Goal: Information Seeking & Learning: Compare options

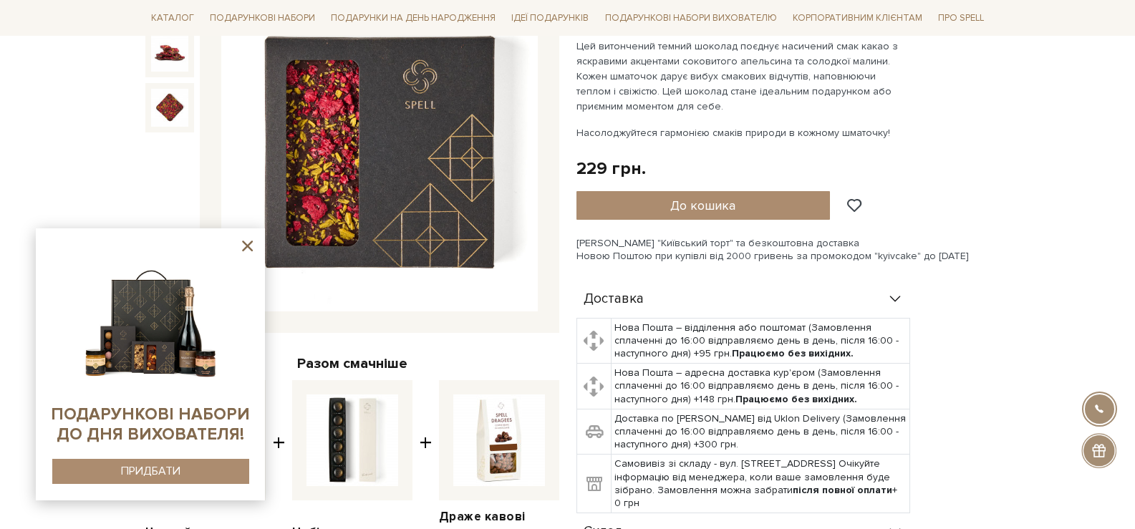
scroll to position [143, 0]
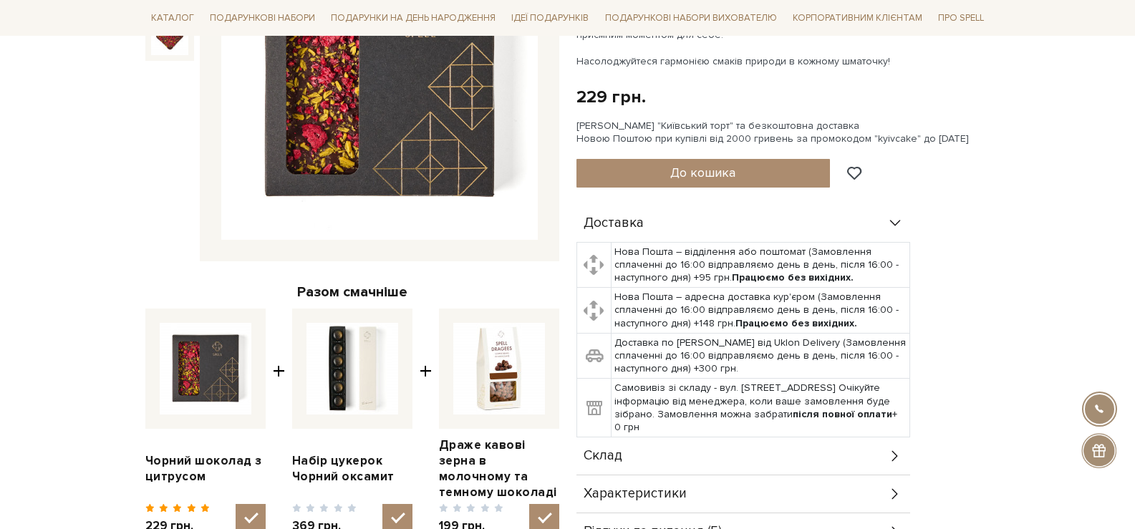
scroll to position [457, 0]
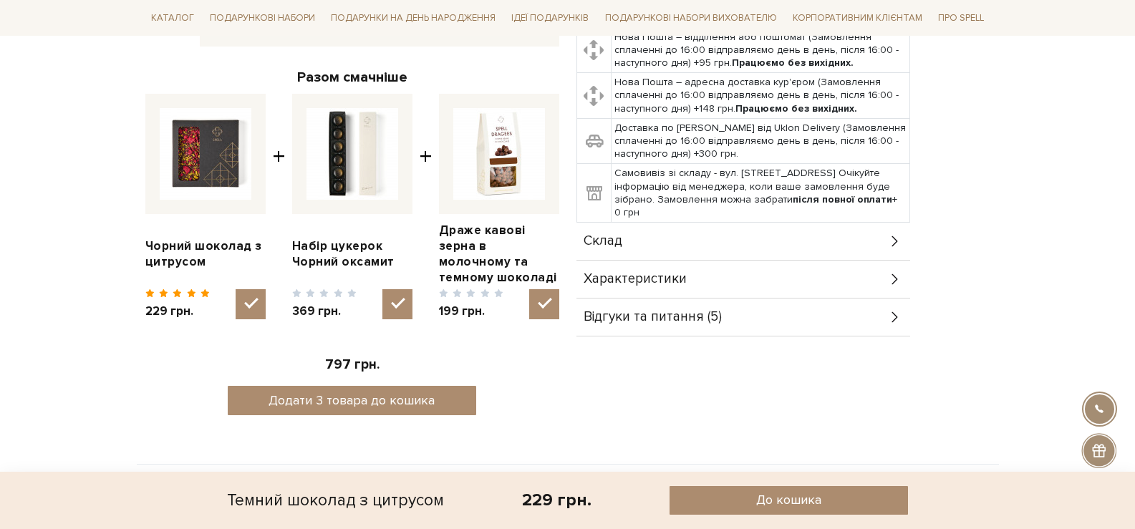
click at [790, 241] on div "Склад" at bounding box center [743, 241] width 334 height 37
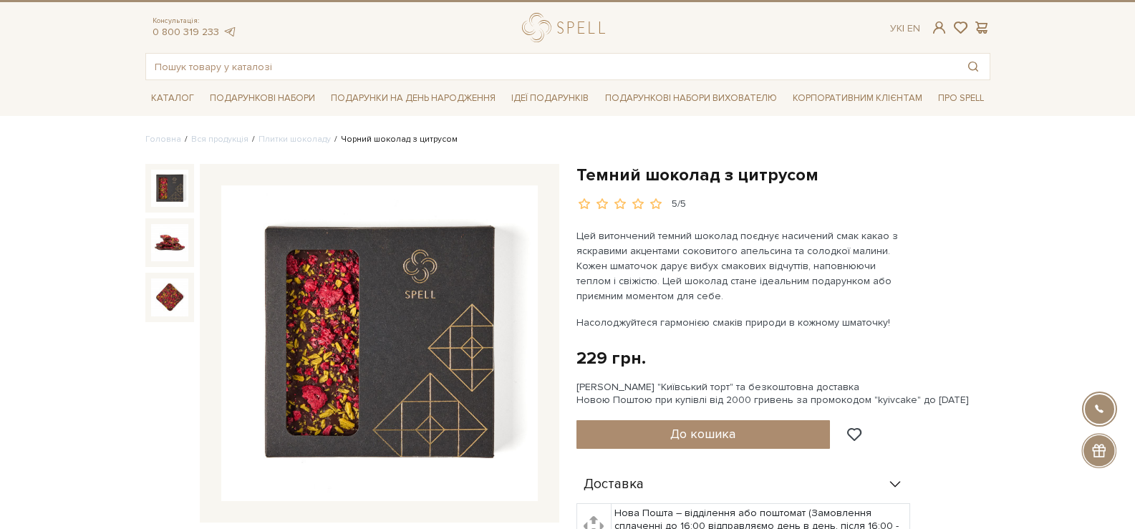
scroll to position [0, 0]
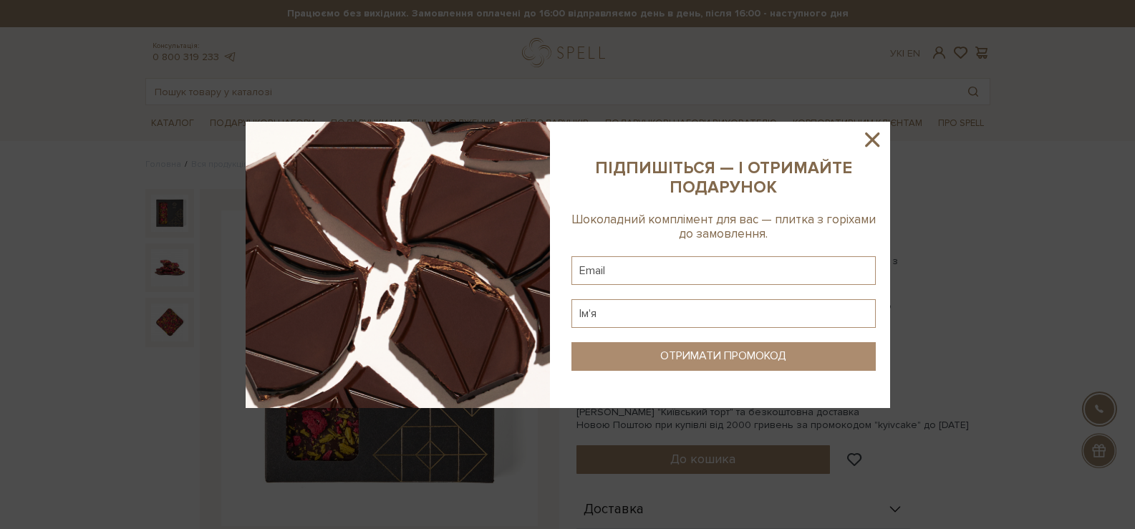
drag, startPoint x: 883, startPoint y: 142, endPoint x: 859, endPoint y: 131, distance: 25.9
click at [877, 137] on icon at bounding box center [872, 139] width 24 height 24
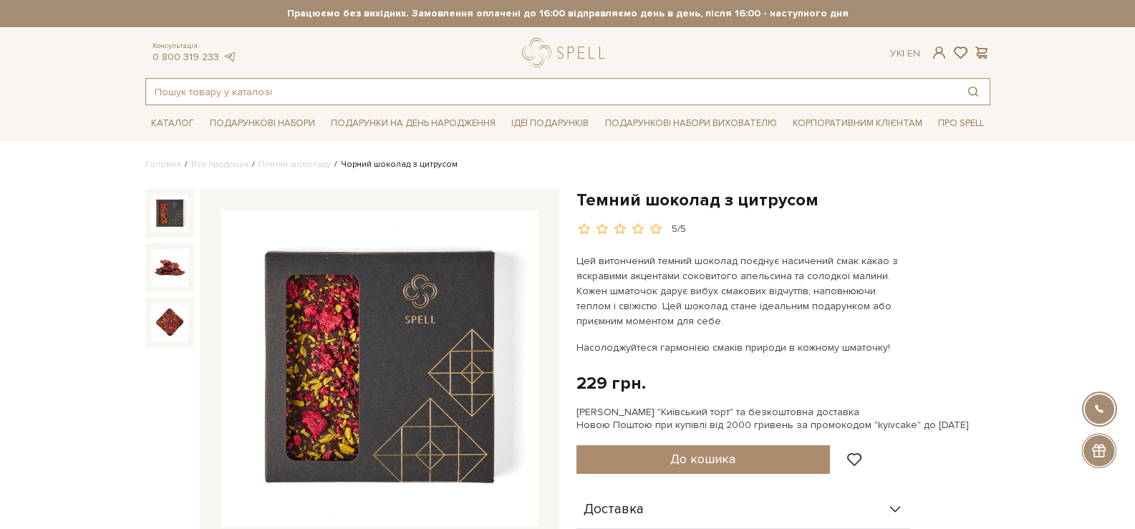
click at [647, 86] on input "text" at bounding box center [551, 92] width 810 height 26
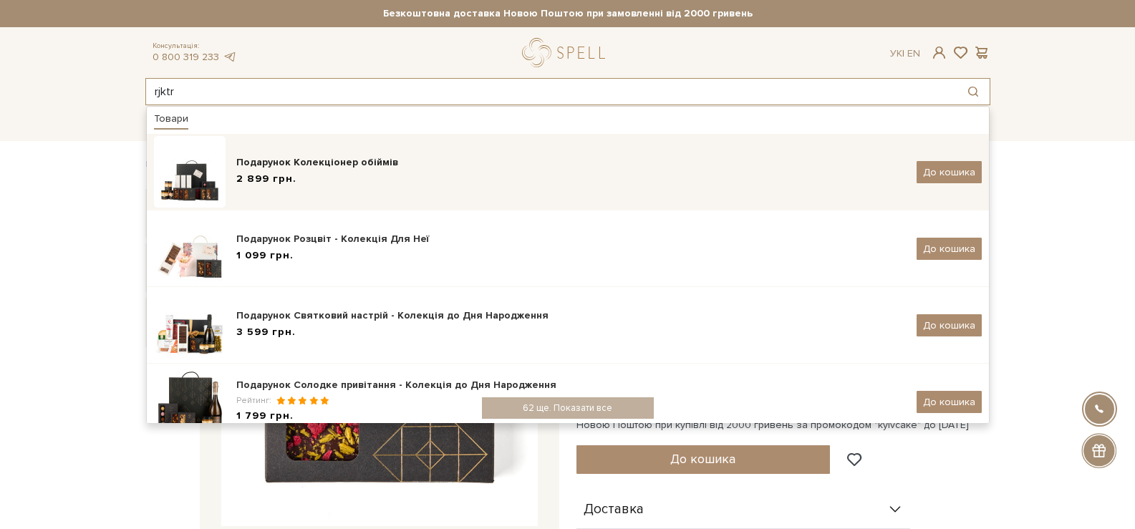
type input "rjktr"
click at [374, 165] on div "Подарунок Колекціонер обіймів" at bounding box center [570, 162] width 669 height 14
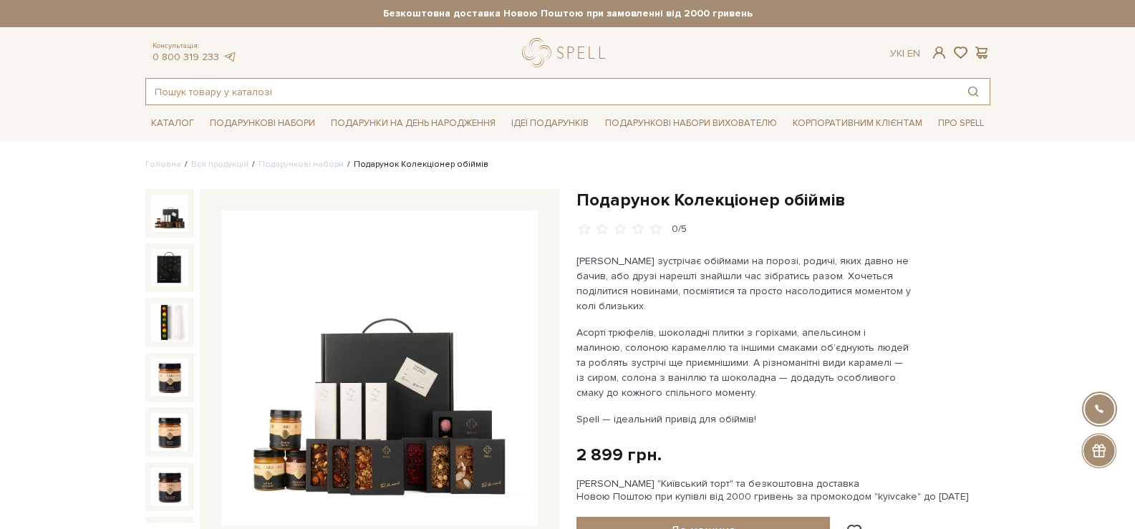
click at [384, 91] on input "text" at bounding box center [551, 92] width 810 height 26
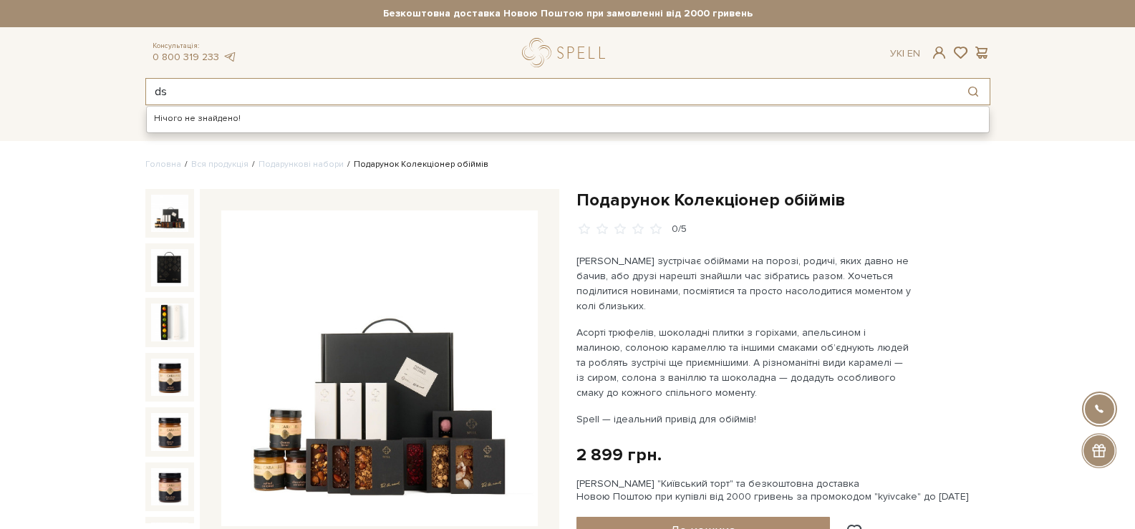
type input "d"
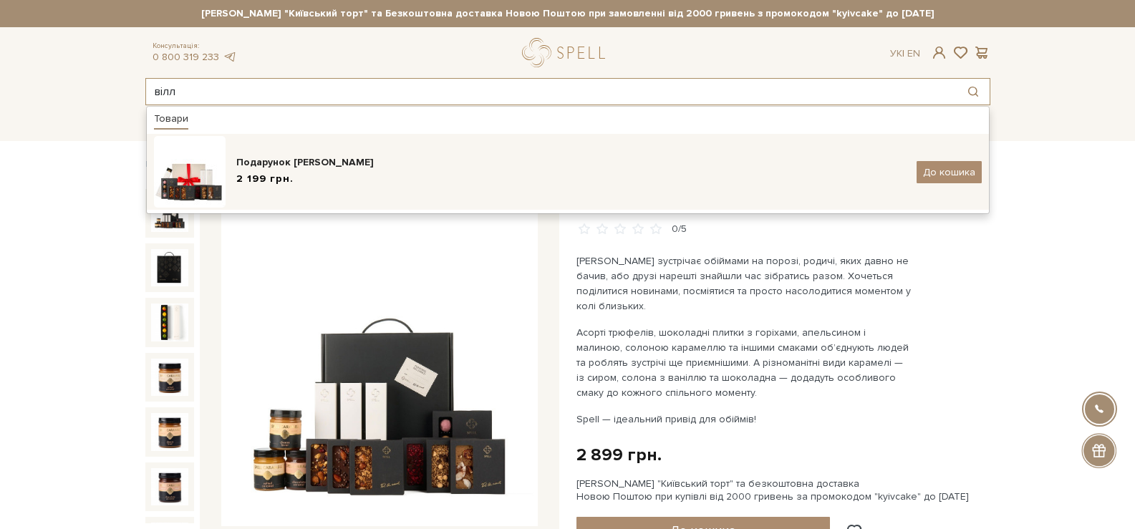
type input "вілл"
click at [402, 162] on div "Подарунок [PERSON_NAME]" at bounding box center [570, 162] width 669 height 14
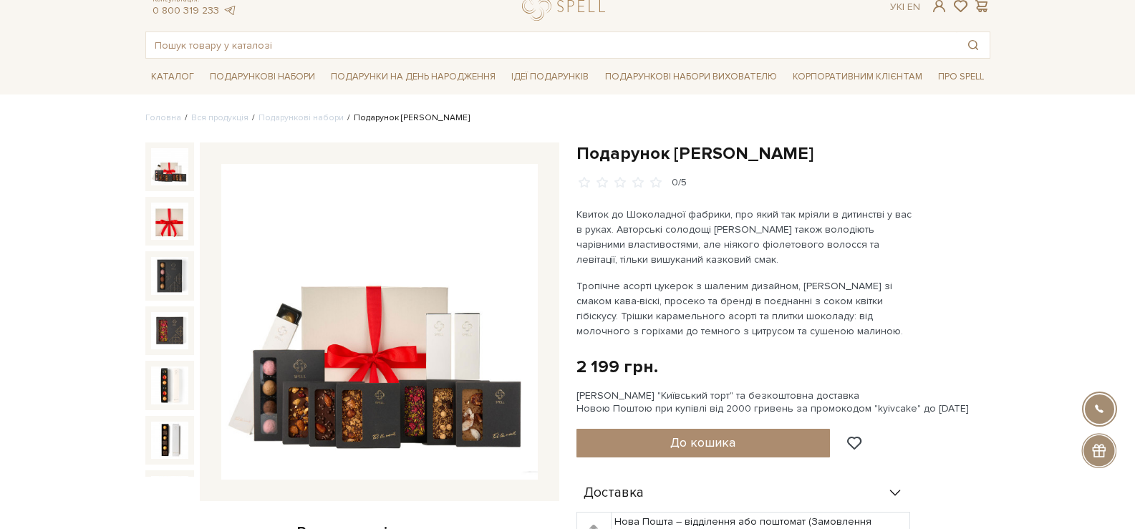
scroll to position [72, 0]
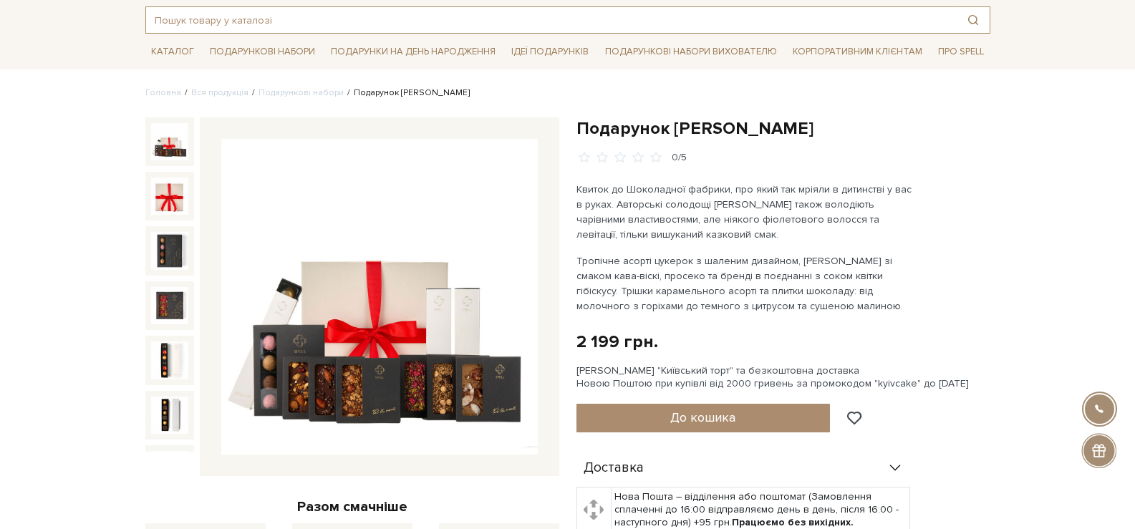
click at [558, 22] on input "text" at bounding box center [551, 20] width 810 height 26
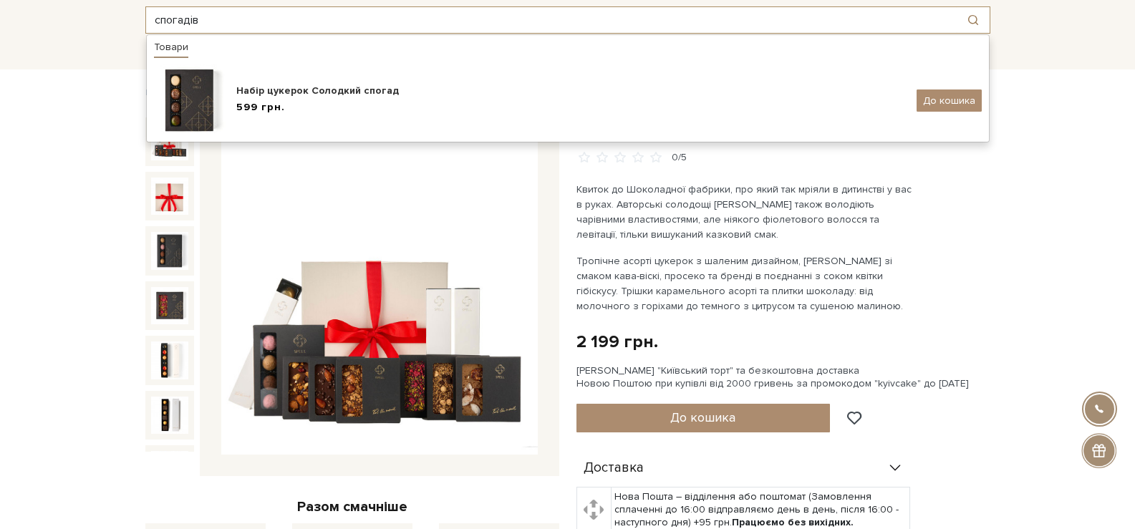
drag, startPoint x: 252, startPoint y: 8, endPoint x: 145, endPoint y: 17, distance: 107.8
click at [145, 17] on div "спогадів Товари Набір цукерок Солодкий спогад 599 грн. До кошика" at bounding box center [567, 19] width 845 height 27
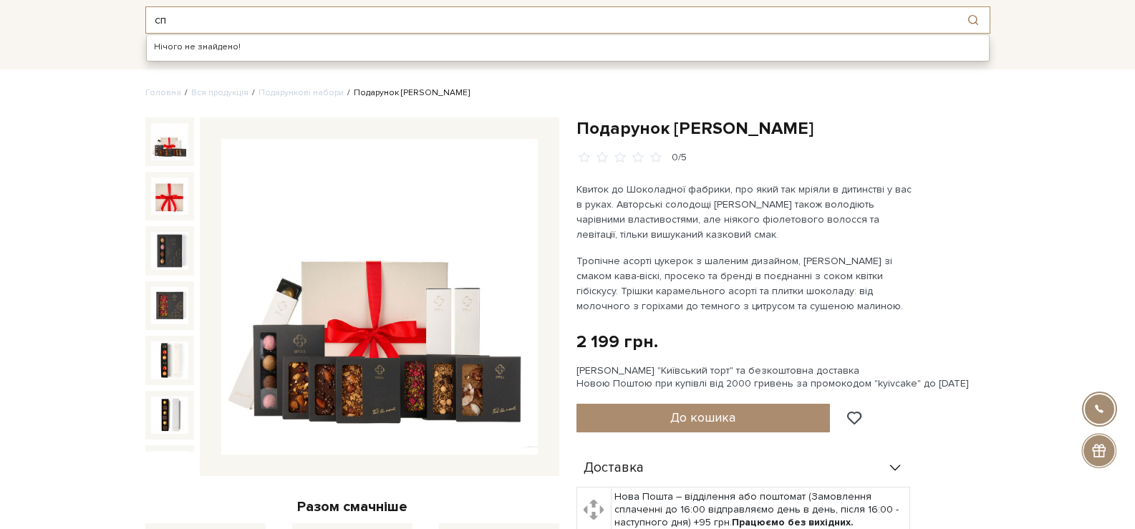
type input "с"
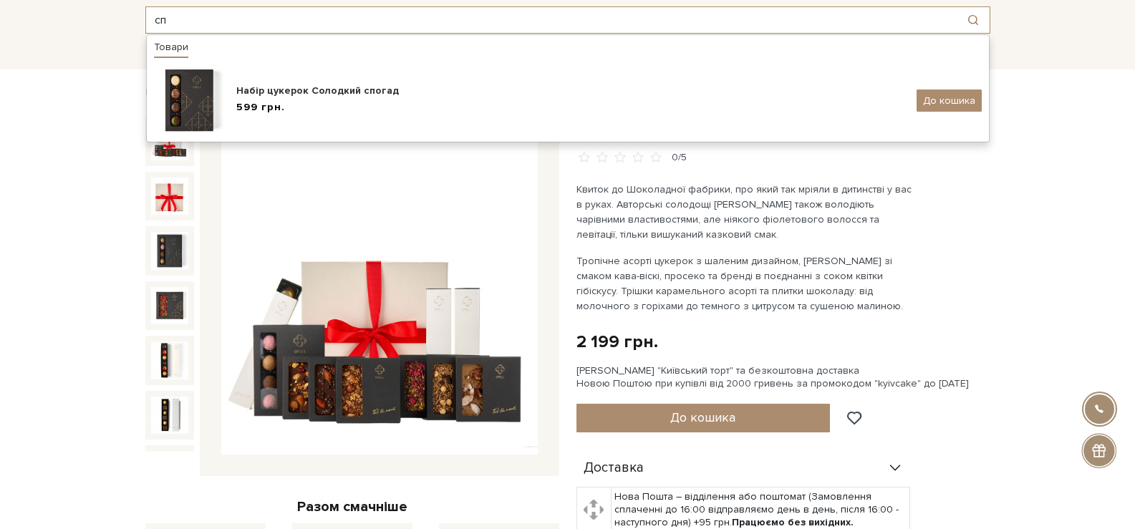
type input "с"
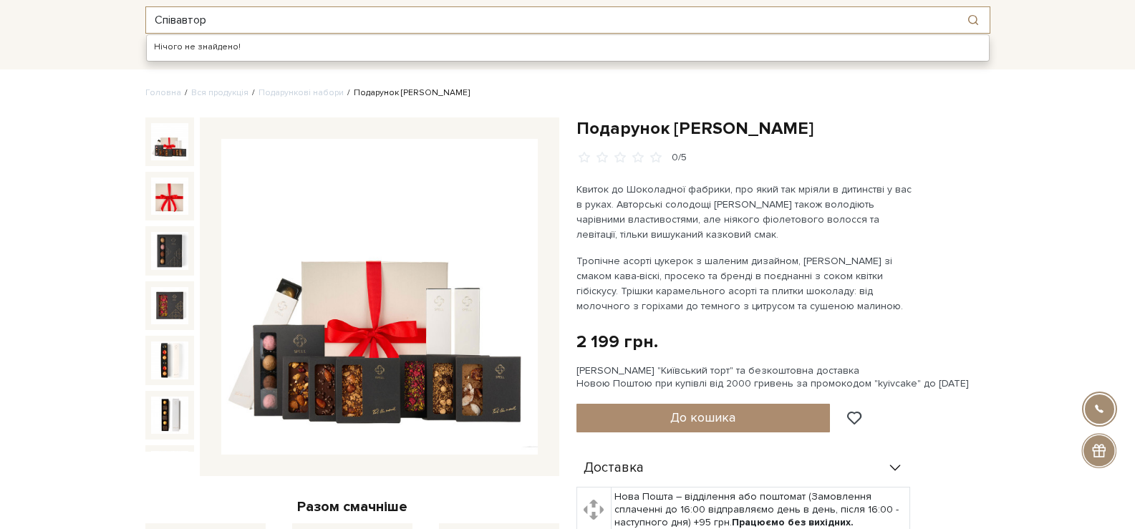
type input "Співавтор"
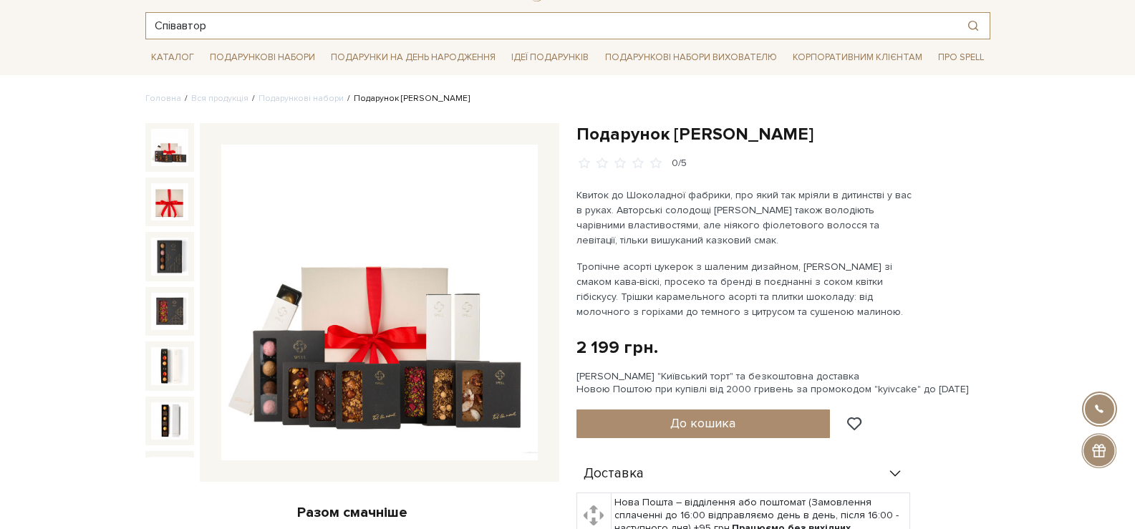
scroll to position [37, 0]
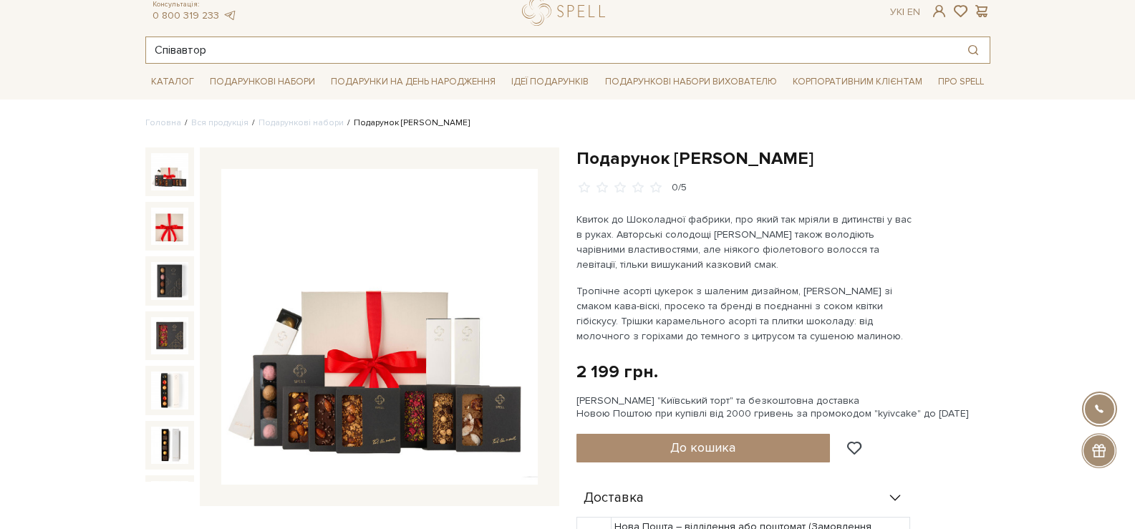
drag, startPoint x: 225, startPoint y: 24, endPoint x: 117, endPoint y: 9, distance: 109.0
click at [112, 11] on header "Сет Цукерок "Київський торт" та Безкоштовна доставка Новою Поштою при замовленн…" at bounding box center [567, 10] width 1135 height 105
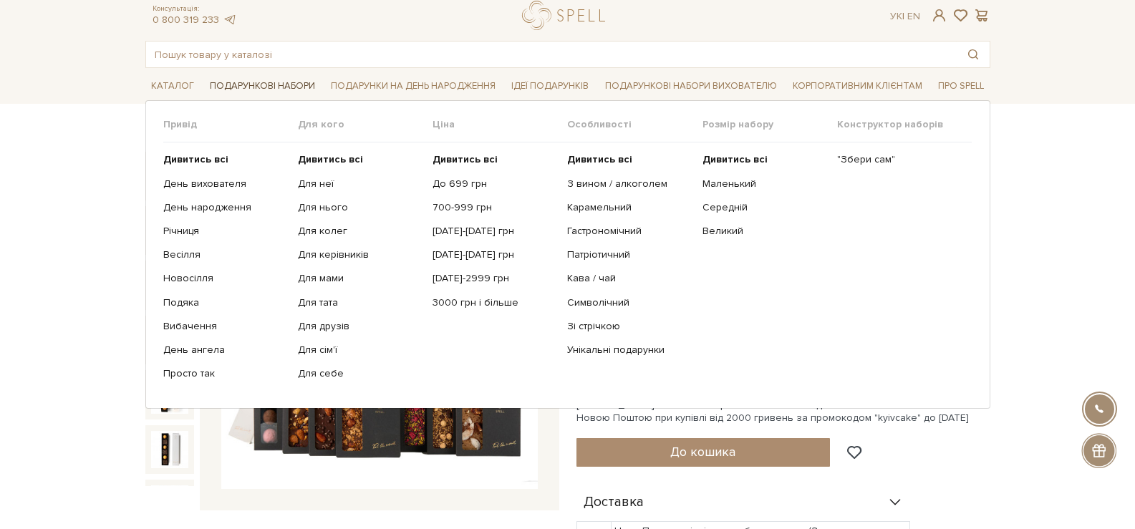
click at [233, 85] on link "Подарункові набори" at bounding box center [262, 86] width 117 height 22
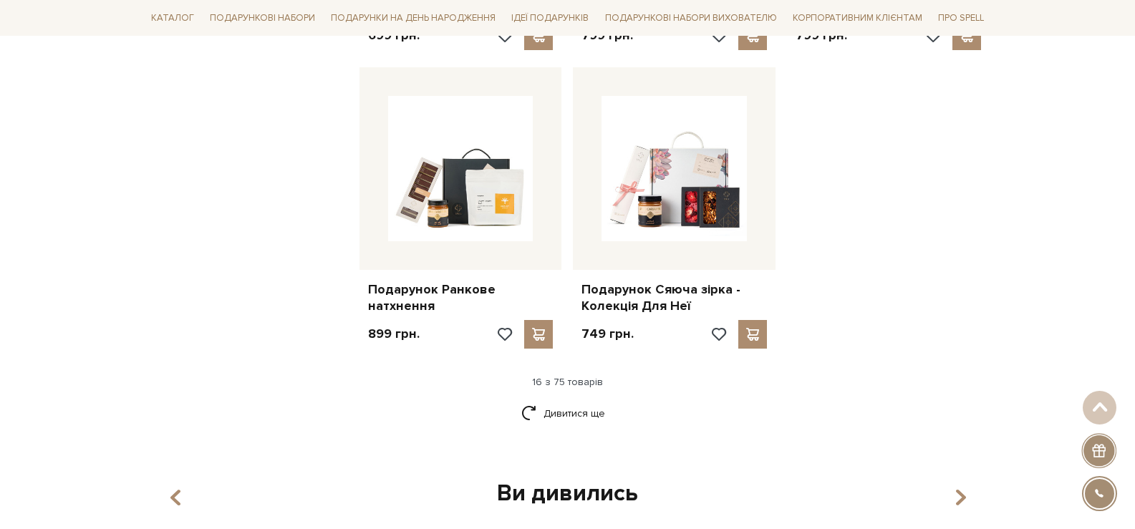
scroll to position [1718, 0]
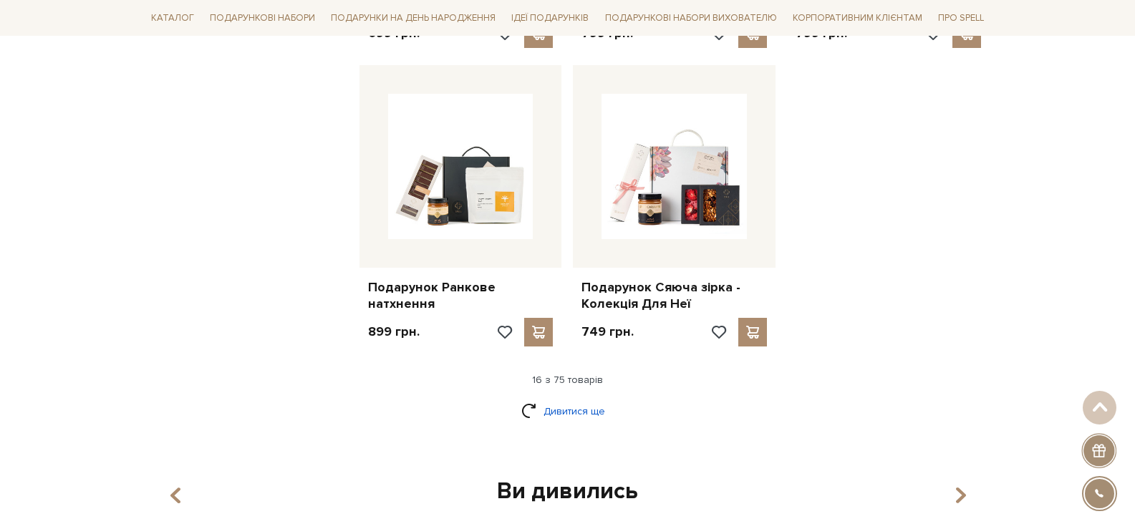
click at [601, 404] on link "Дивитися ще" at bounding box center [567, 411] width 93 height 25
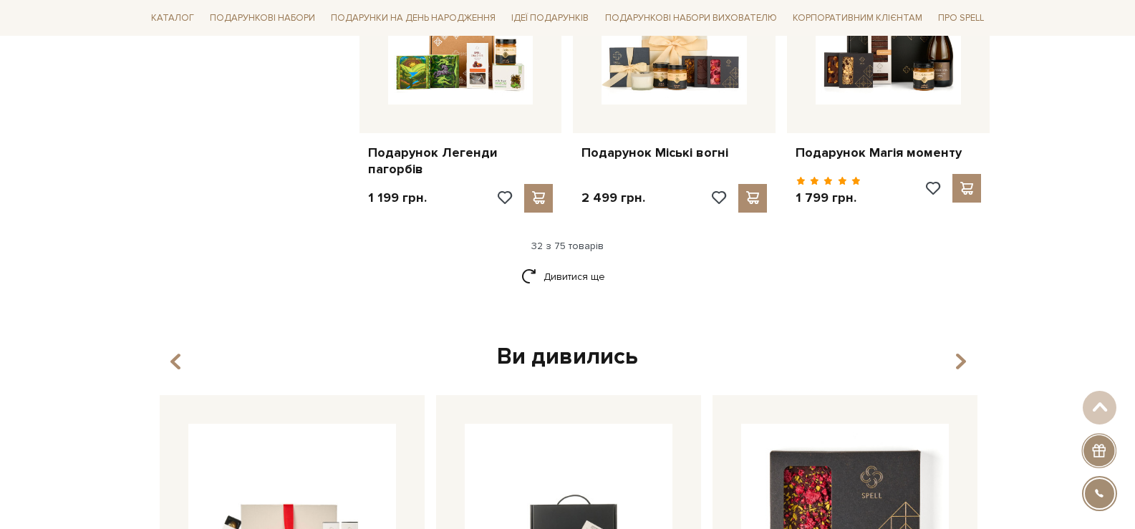
scroll to position [3651, 0]
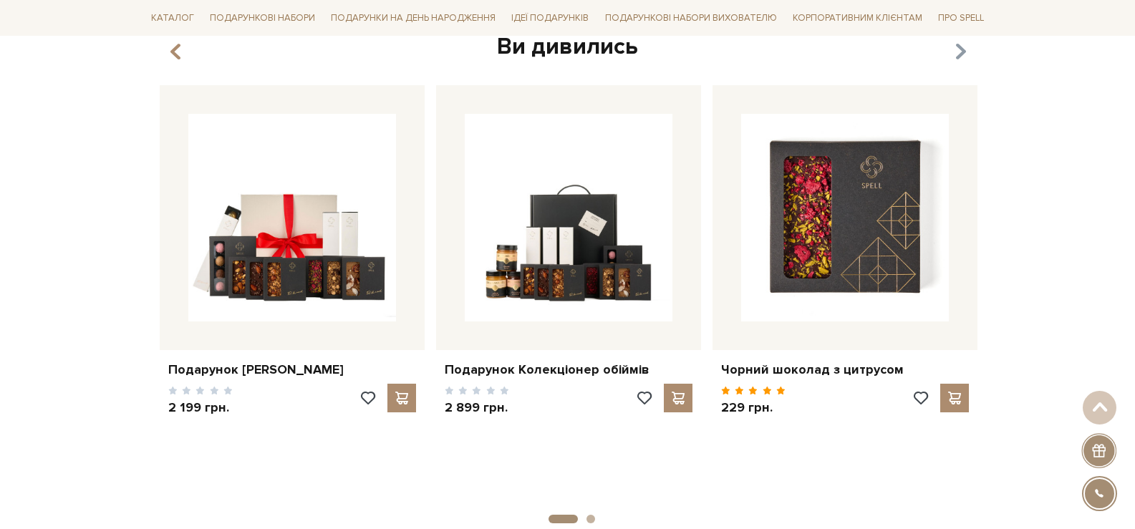
click at [961, 60] on icon "button" at bounding box center [959, 51] width 12 height 24
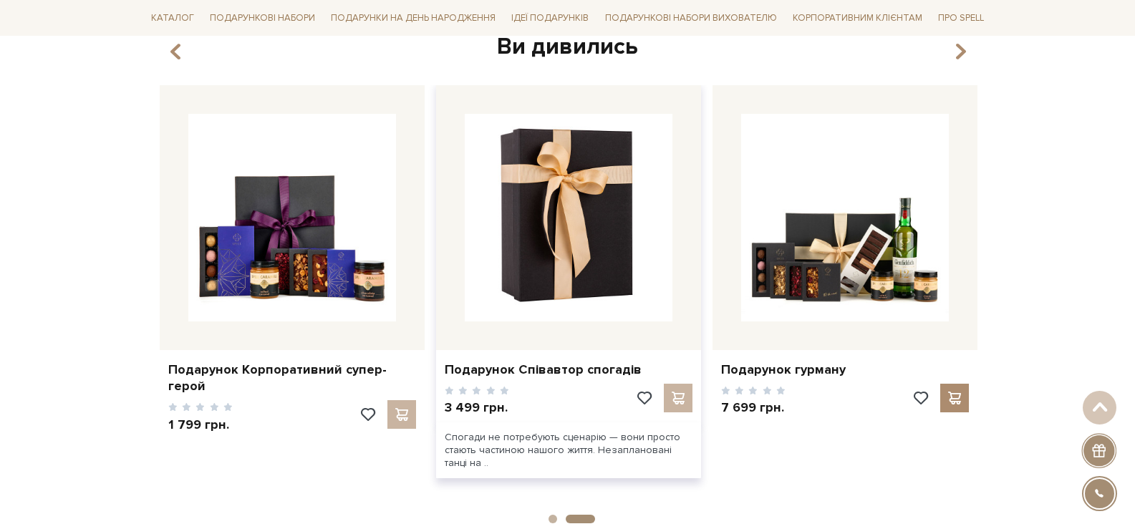
click at [601, 276] on img at bounding box center [569, 218] width 208 height 208
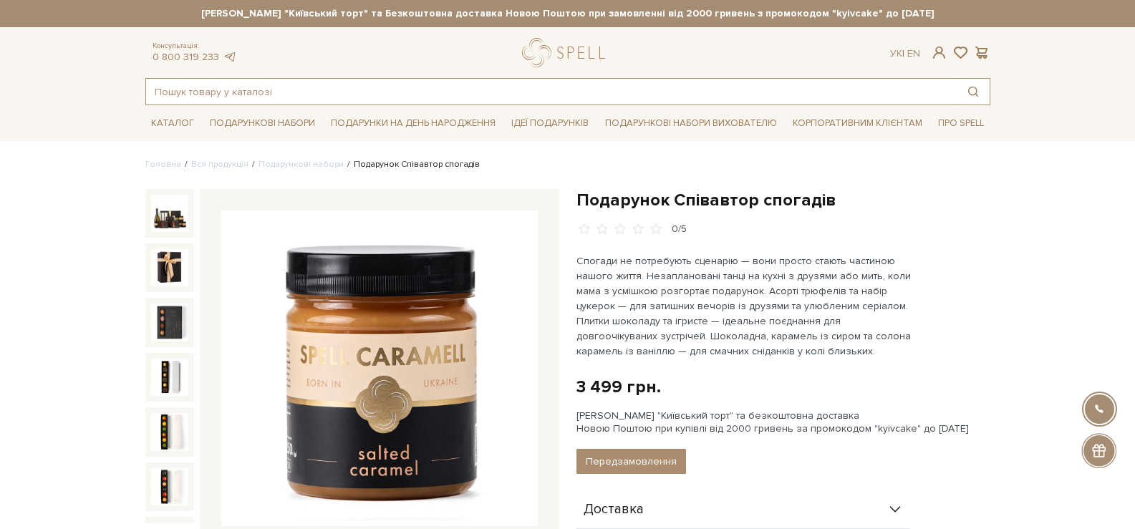
click at [530, 101] on input "text" at bounding box center [551, 92] width 810 height 26
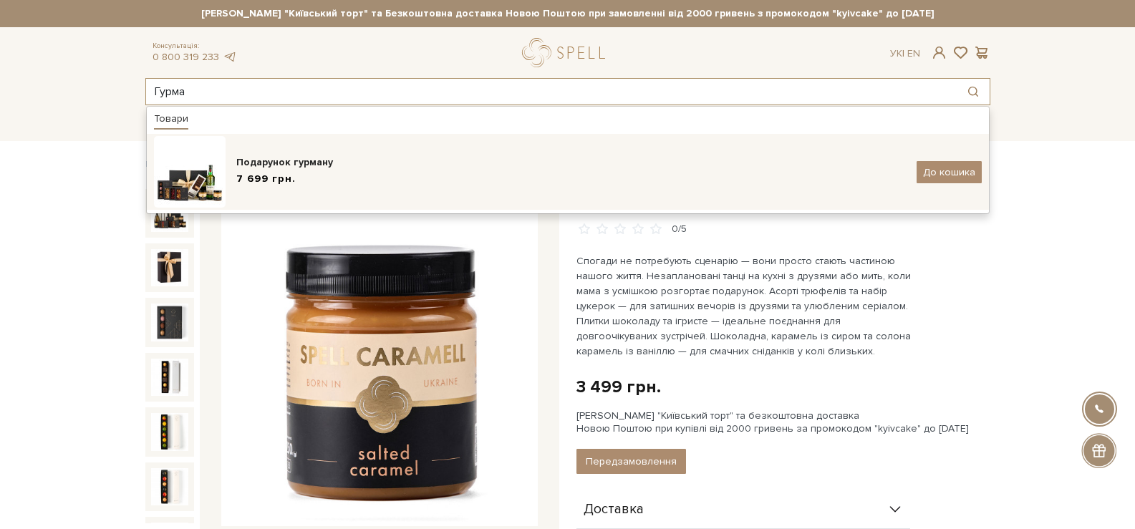
type input "Гурма"
click at [423, 142] on div "Подарунок гурману 7 699 грн. До кошика" at bounding box center [567, 172] width 827 height 72
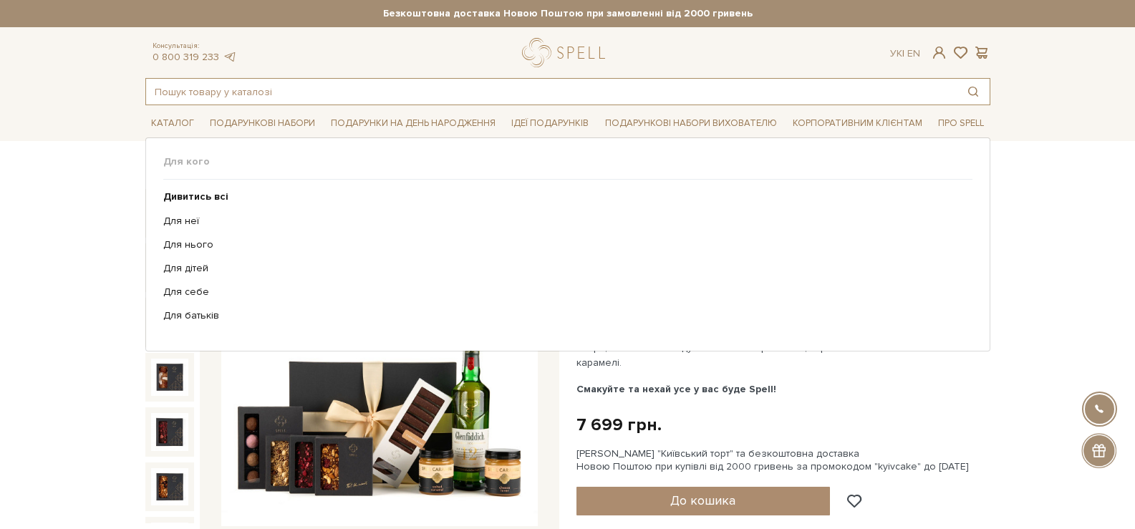
click at [385, 96] on input "text" at bounding box center [551, 92] width 810 height 26
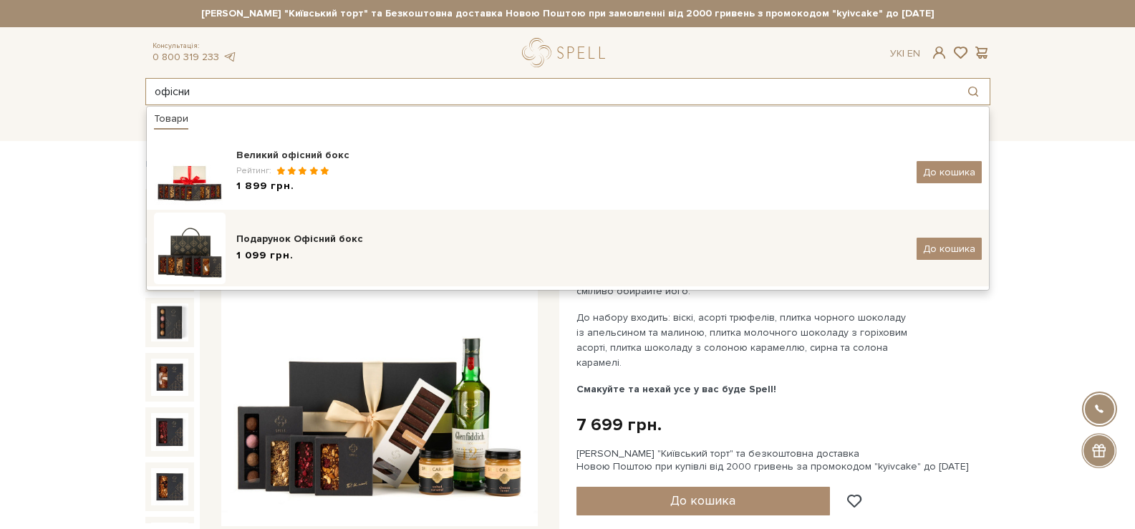
type input "офісни"
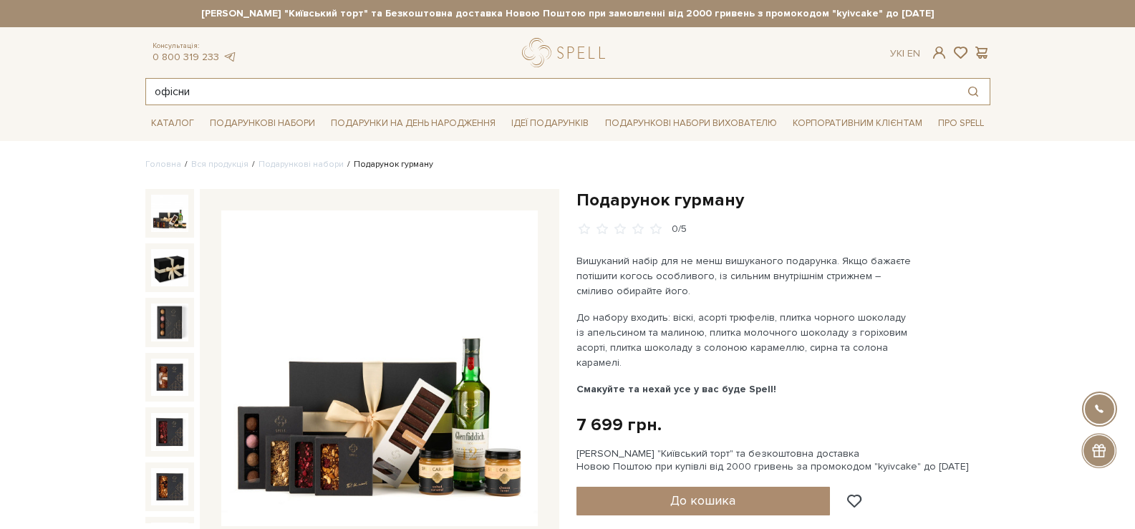
click at [425, 89] on input "офісни" at bounding box center [551, 92] width 810 height 26
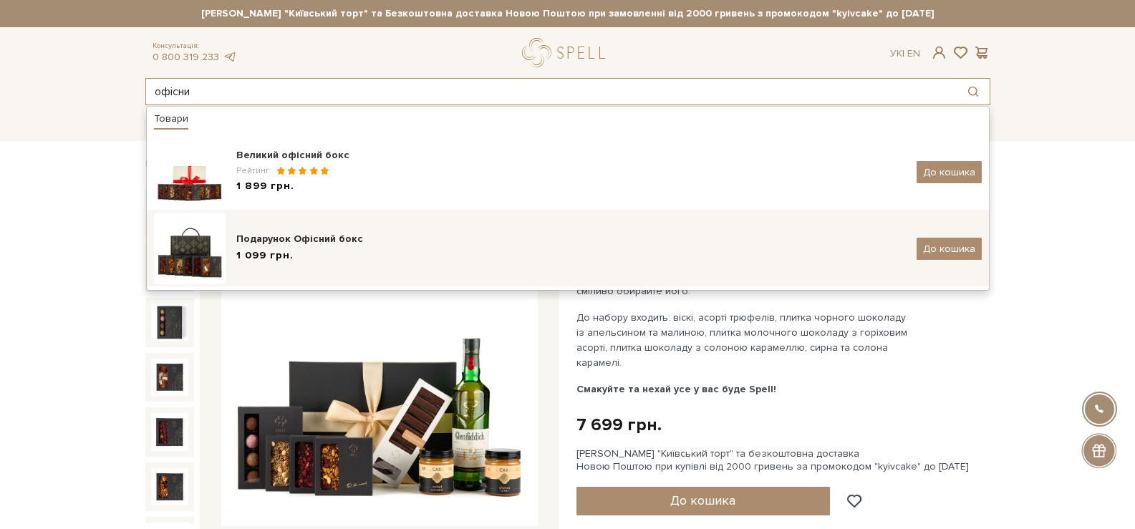
click at [251, 246] on div "Подарунок Офісний бокс" at bounding box center [570, 239] width 669 height 14
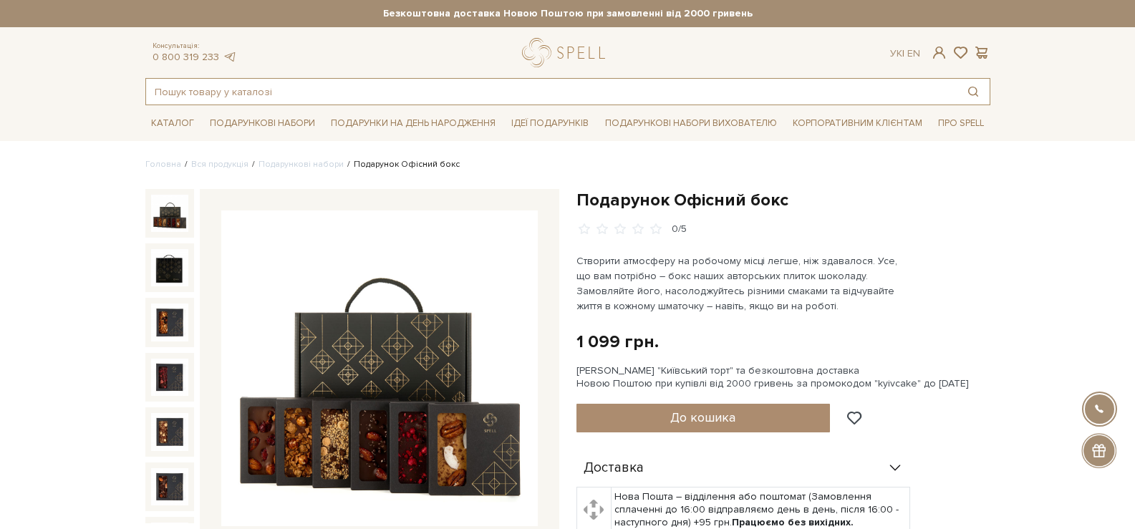
click at [437, 82] on input "text" at bounding box center [551, 92] width 810 height 26
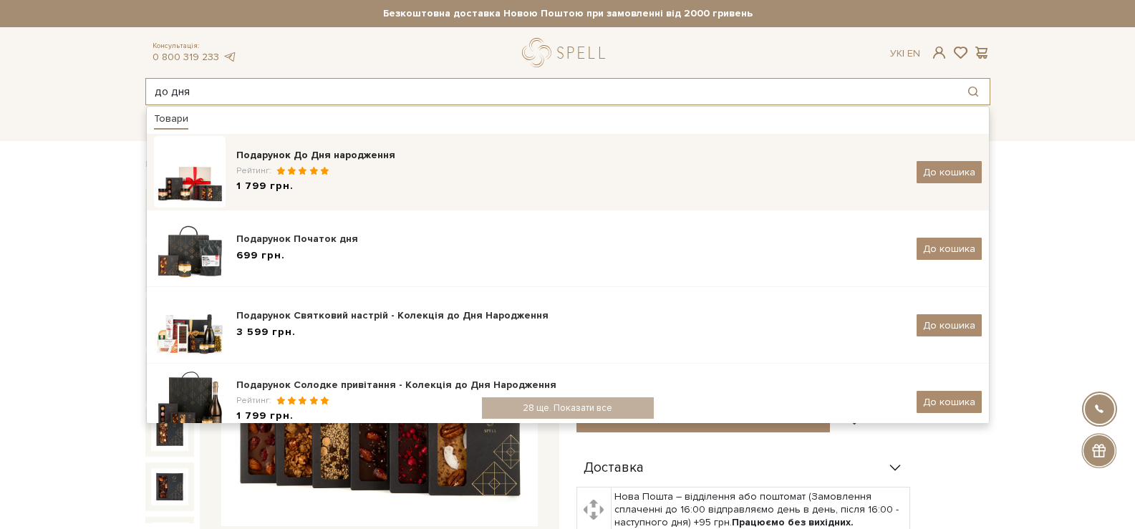
type input "до дня"
click at [364, 165] on div "Рейтинг:" at bounding box center [570, 171] width 669 height 12
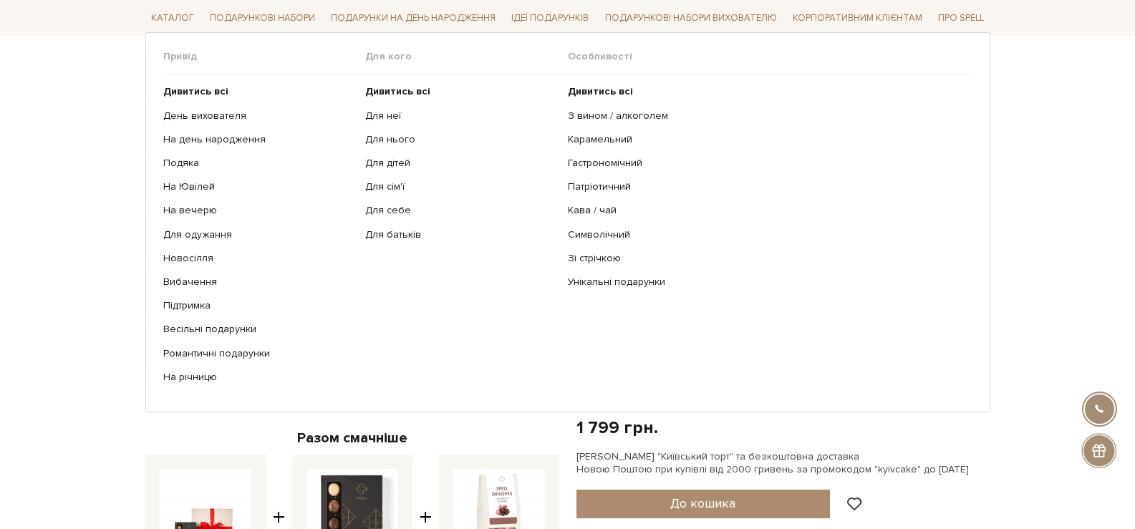
scroll to position [286, 0]
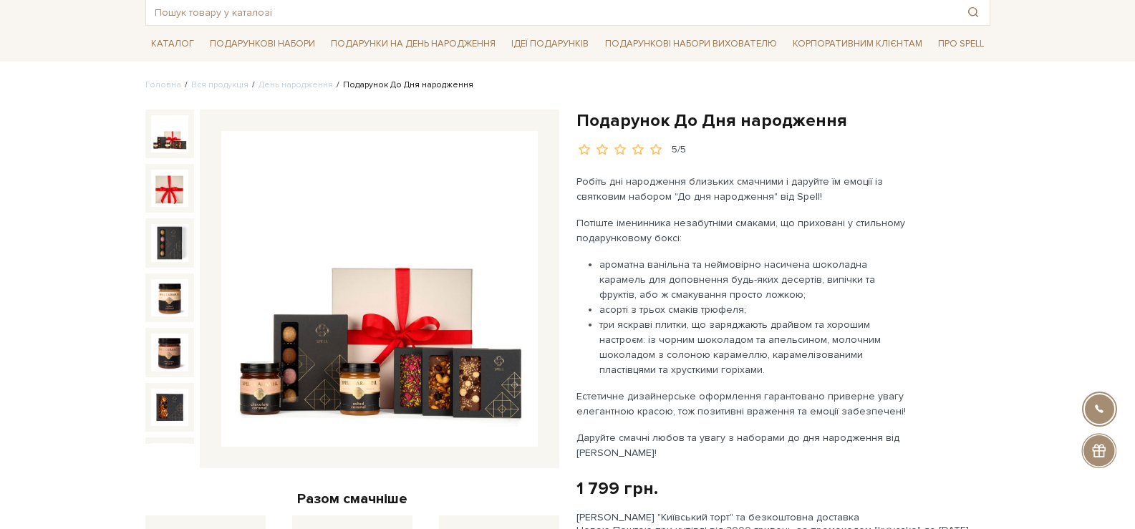
scroll to position [72, 0]
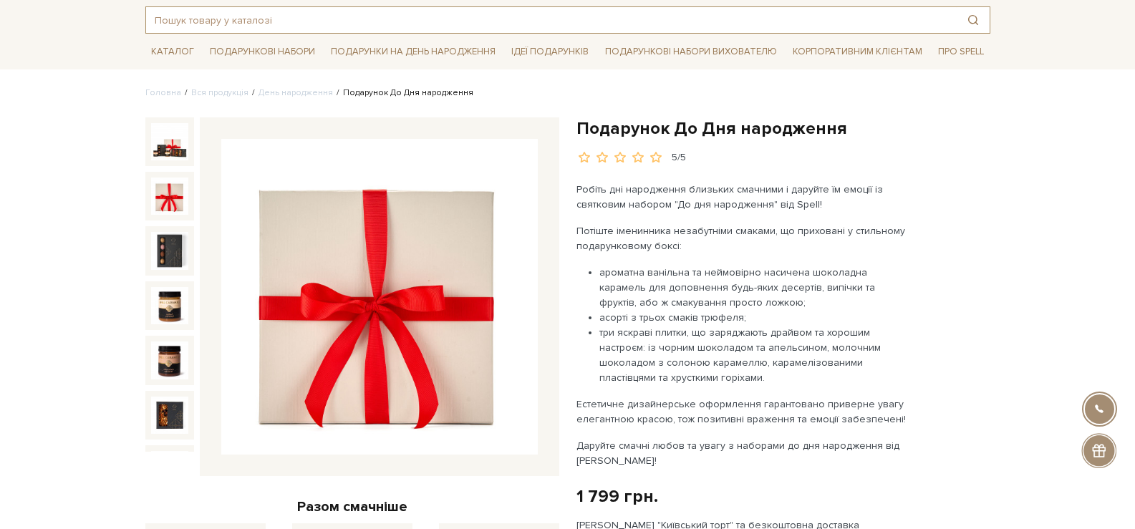
click at [616, 25] on input "text" at bounding box center [551, 20] width 810 height 26
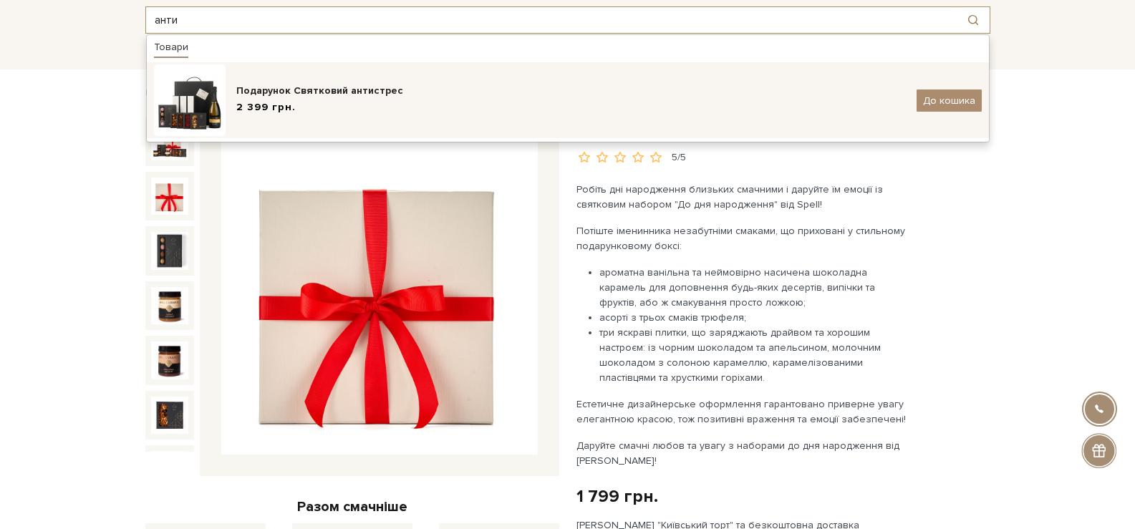
type input "анти"
click at [335, 90] on div "Подарунок Святковий антистрес" at bounding box center [570, 91] width 669 height 14
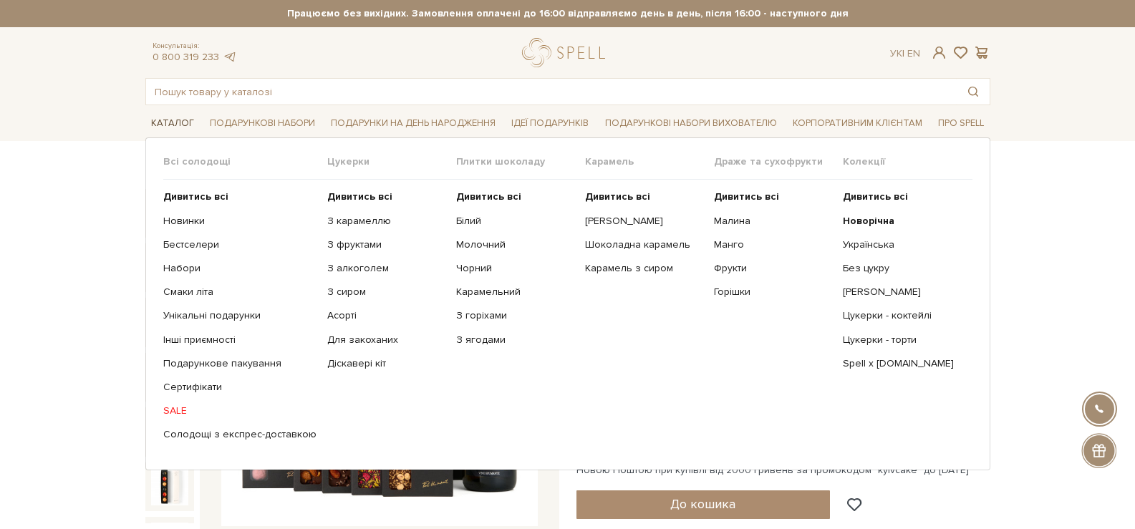
click at [179, 116] on link "Каталог" at bounding box center [172, 123] width 54 height 22
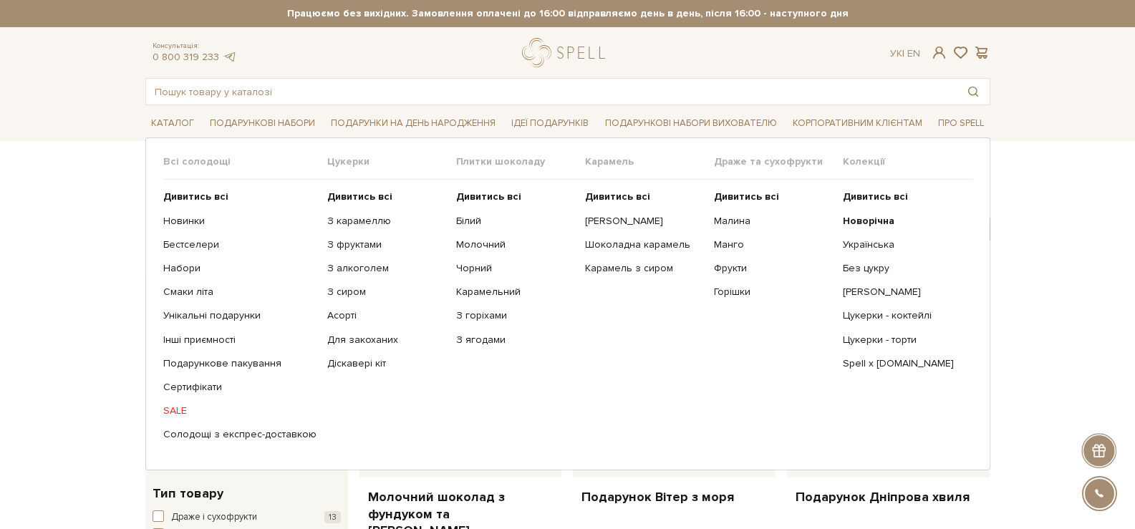
click at [876, 210] on ul "Дивитись всі Новорічна Українська Без цукру Сирні цукерки" at bounding box center [907, 316] width 129 height 272
click at [883, 222] on b "Новорічна" at bounding box center [869, 221] width 52 height 12
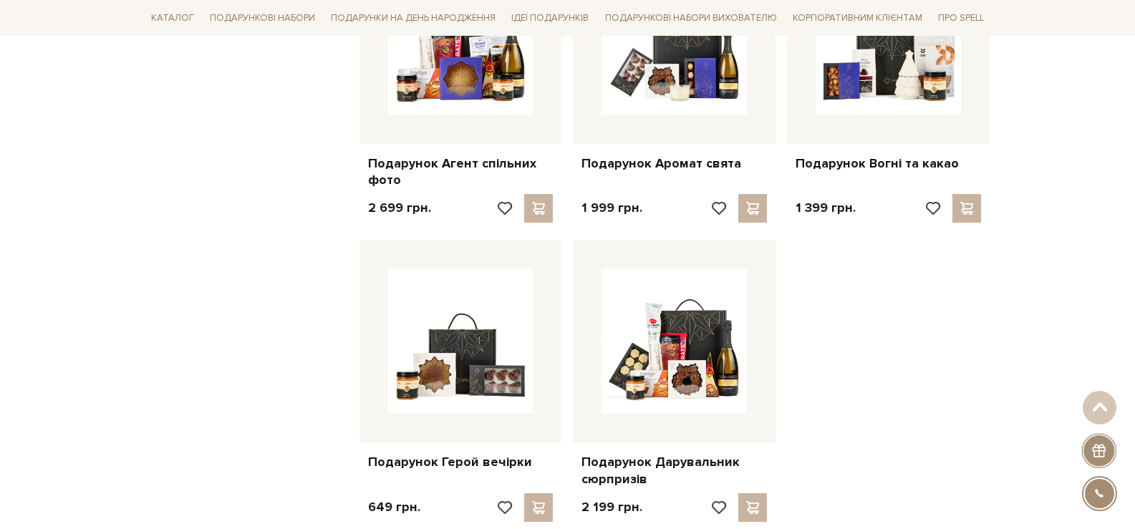
scroll to position [1718, 0]
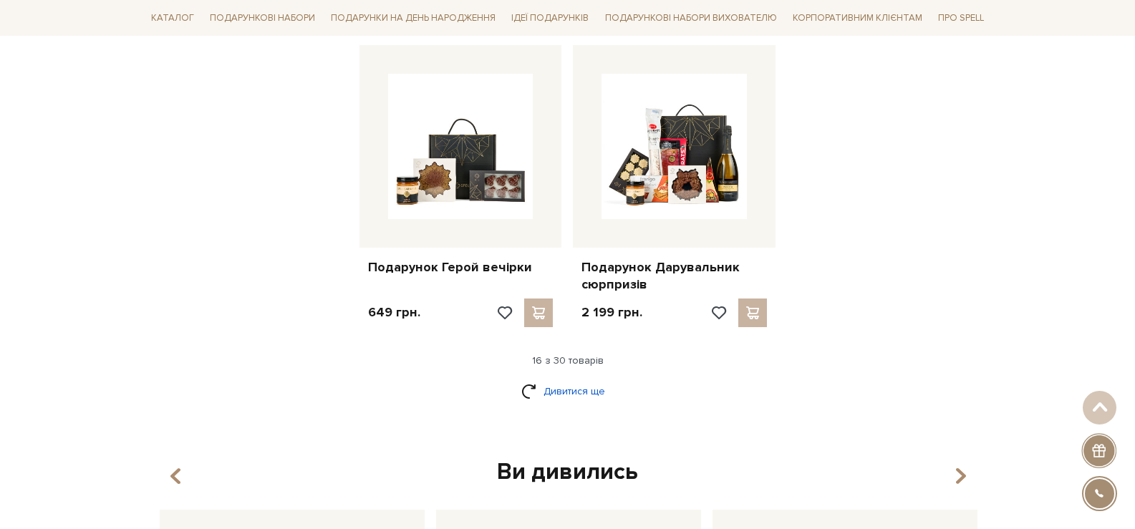
click at [593, 402] on link "Дивитися ще" at bounding box center [567, 391] width 93 height 25
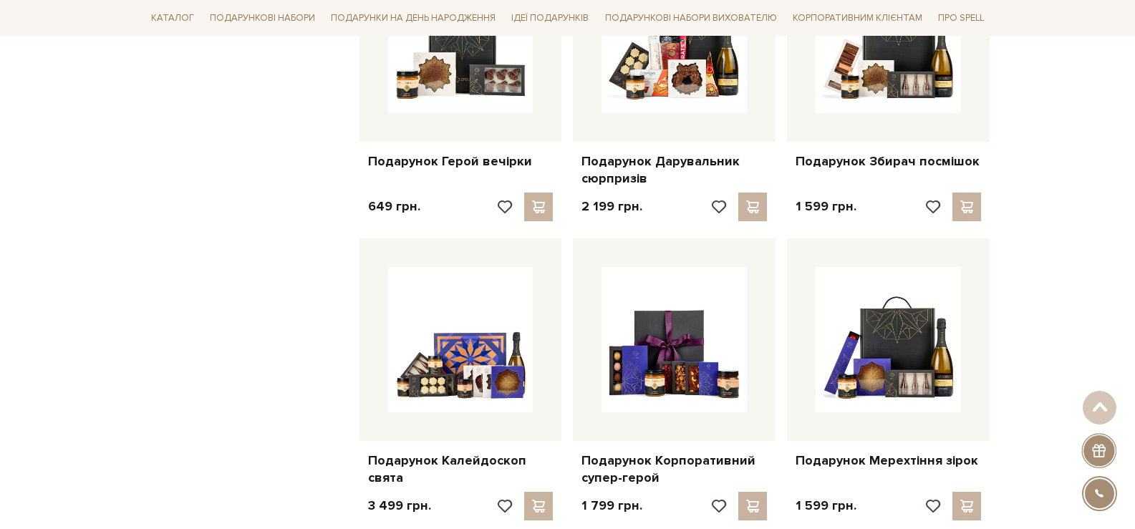
scroll to position [1861, 0]
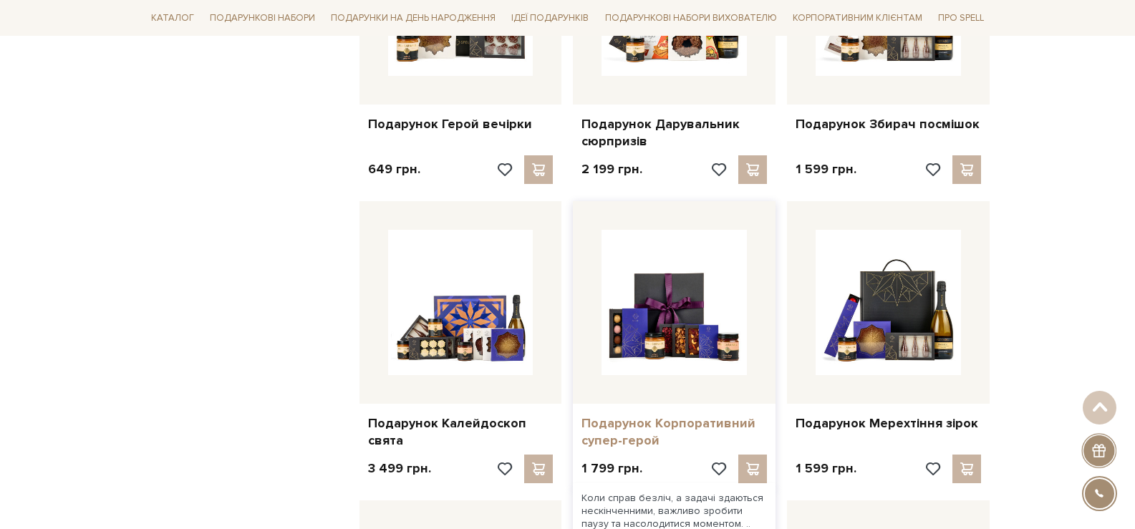
click at [683, 425] on link "Подарунок Корпоративний супер-герой" at bounding box center [673, 432] width 185 height 34
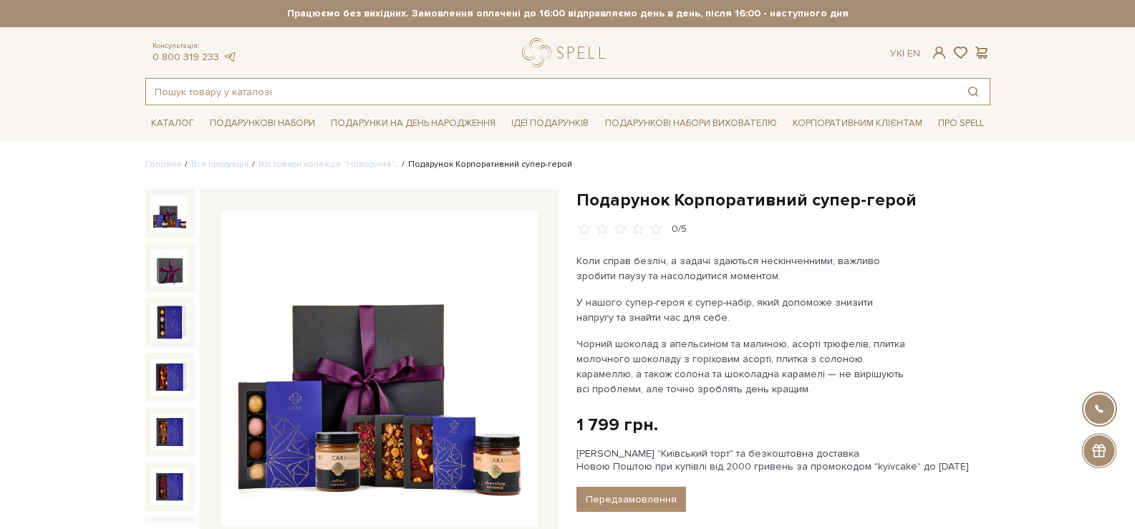
click at [495, 103] on input "text" at bounding box center [551, 92] width 810 height 26
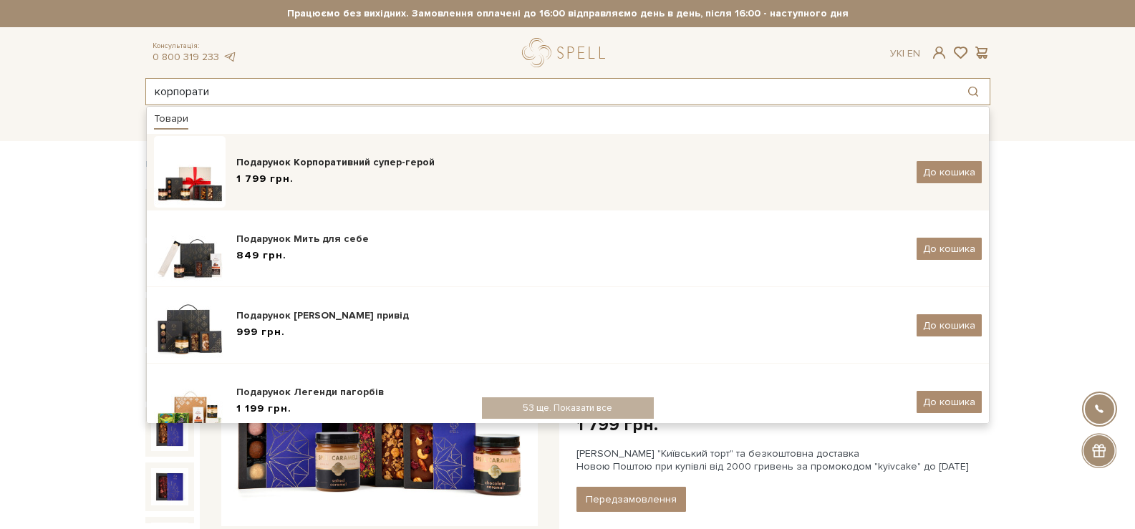
type input "корпорати"
click at [382, 181] on div "1 799 грн." at bounding box center [570, 179] width 669 height 15
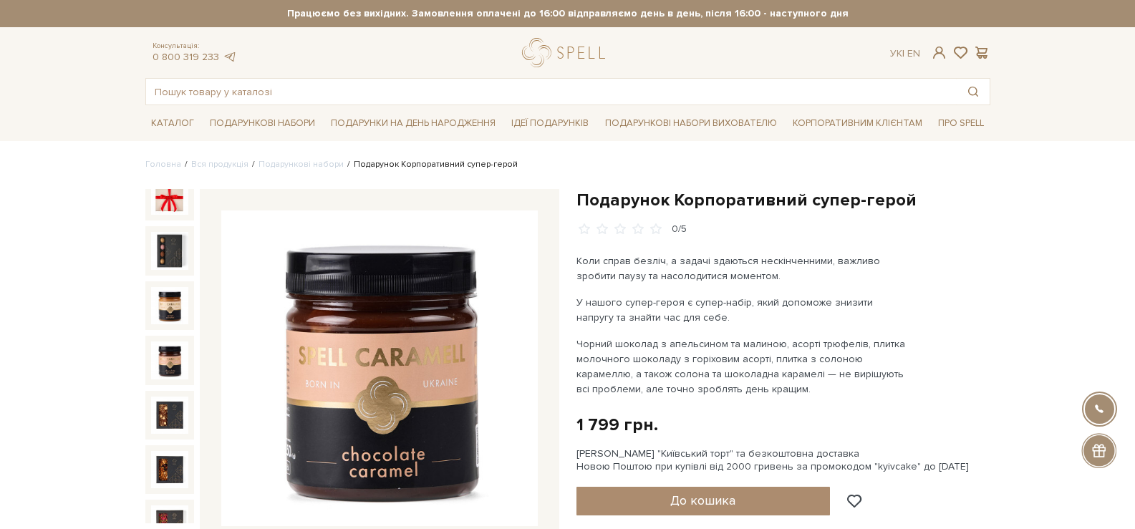
scroll to position [73, 0]
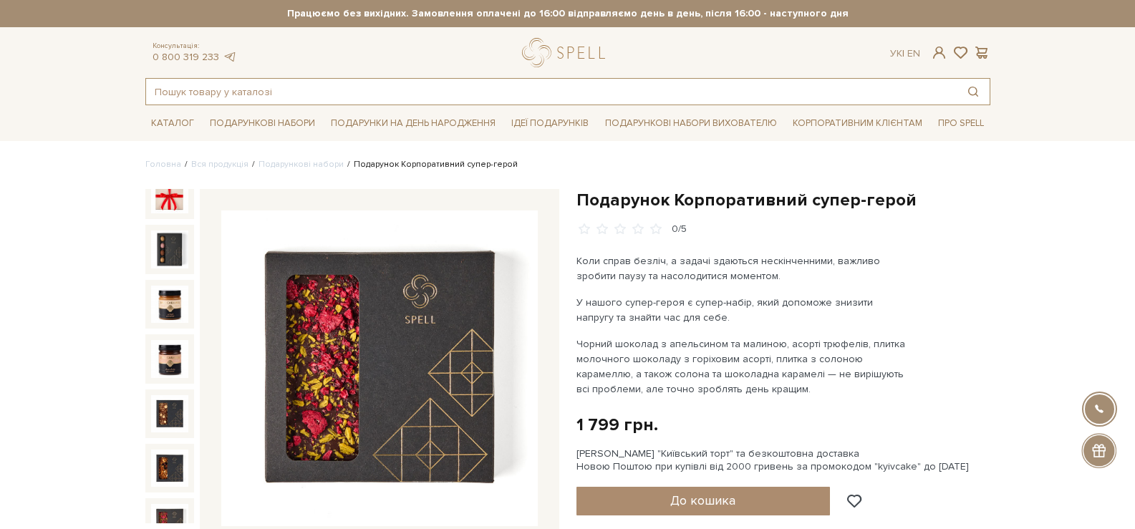
click at [493, 93] on input "text" at bounding box center [551, 92] width 810 height 26
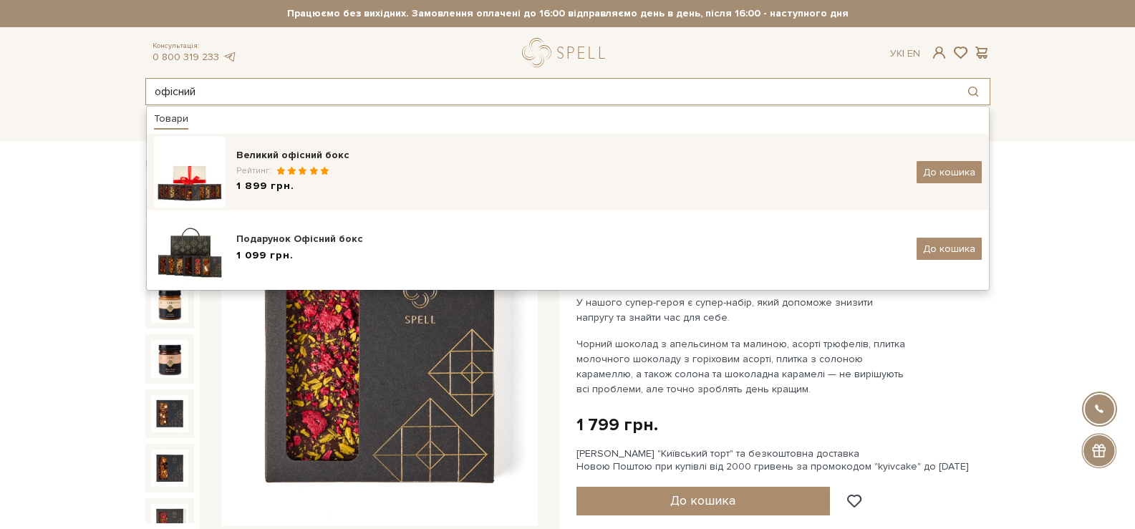
type input "офісний"
click at [348, 160] on div "Великий офісний бокс" at bounding box center [570, 155] width 669 height 14
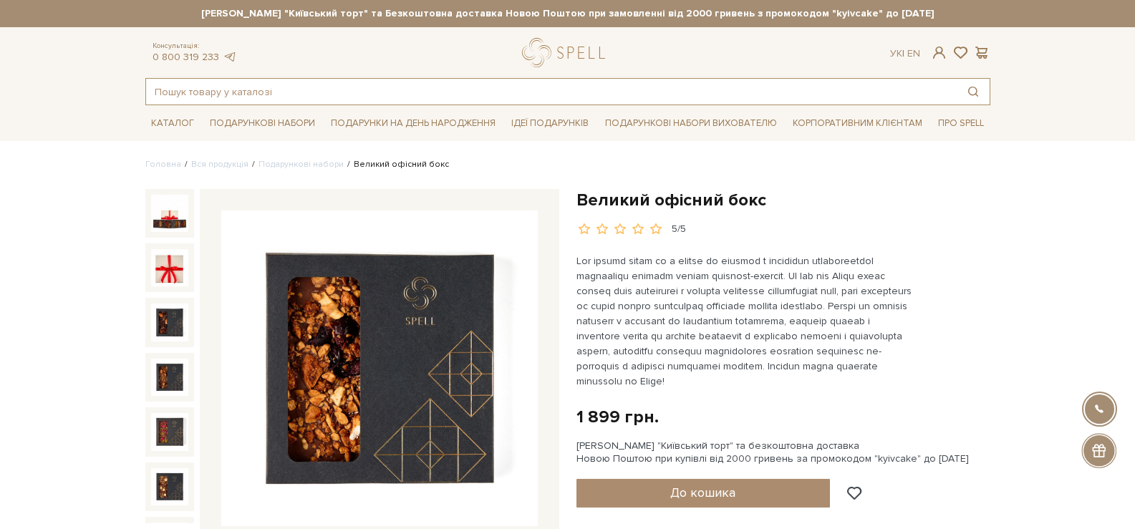
click at [464, 89] on input "text" at bounding box center [551, 92] width 810 height 26
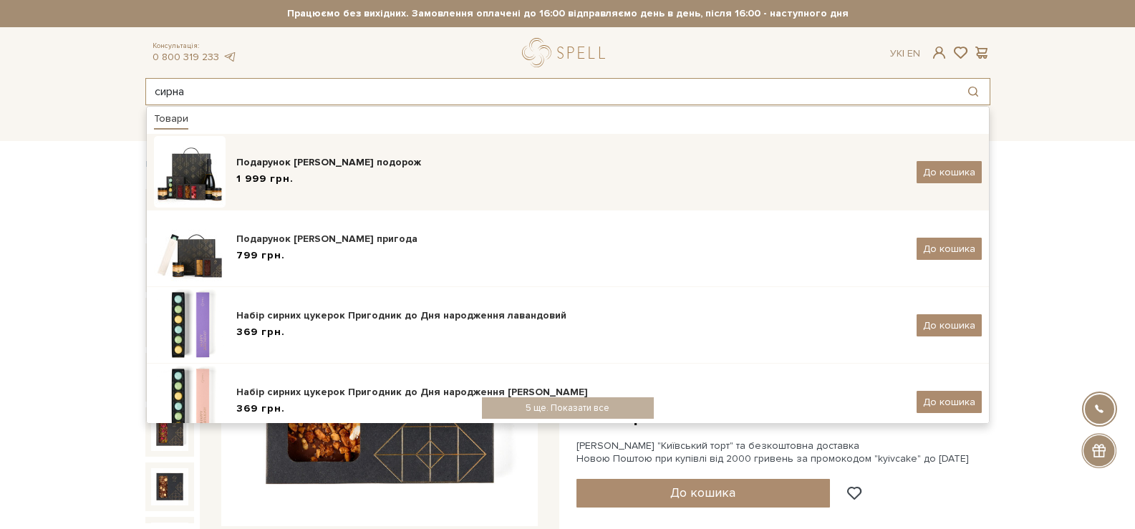
type input "сирна"
click at [375, 160] on div "Подарунок [PERSON_NAME] подорож" at bounding box center [570, 162] width 669 height 14
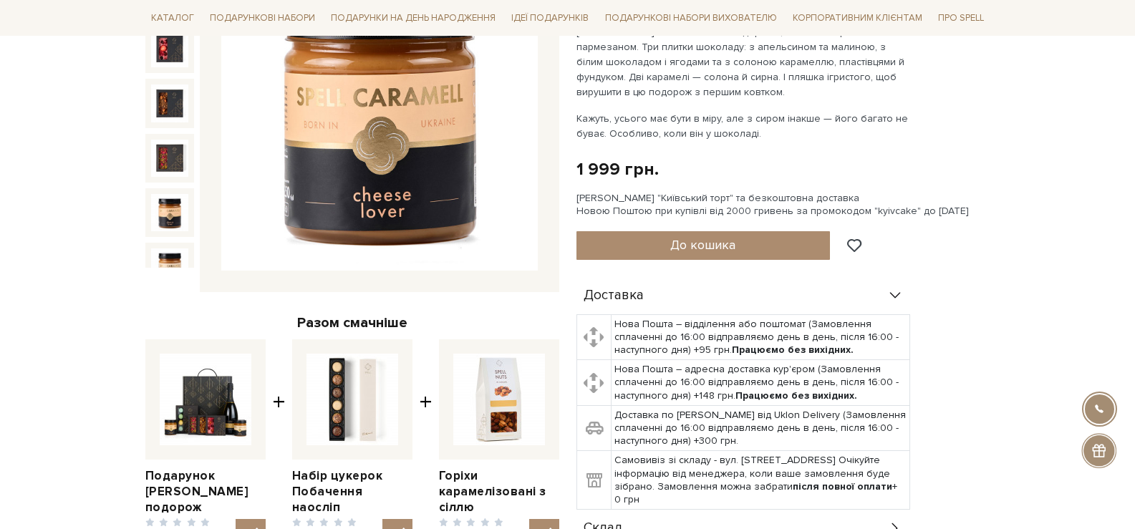
scroll to position [429, 0]
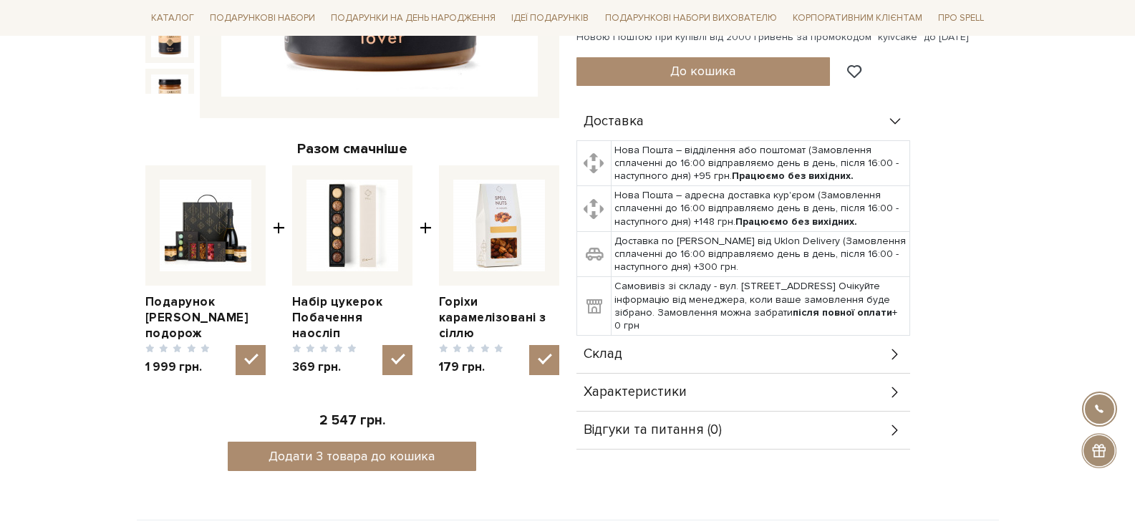
click at [805, 373] on div "Плитка з солоною карамеллю, карамелізованими пластівцями та фундуком, 100 г Чор…" at bounding box center [743, 373] width 334 height 1
click at [802, 356] on div "Склад" at bounding box center [743, 354] width 334 height 37
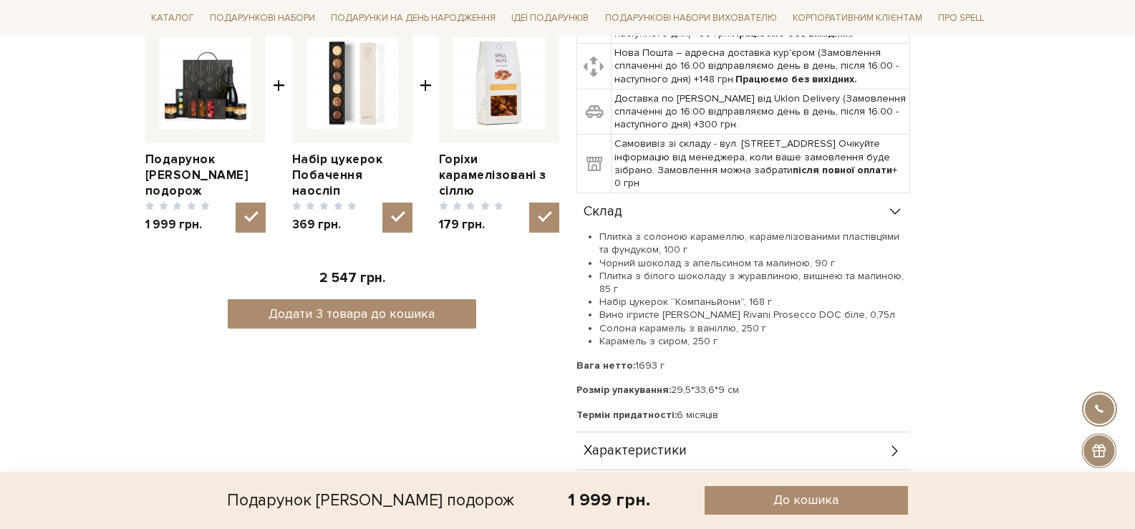
scroll to position [573, 0]
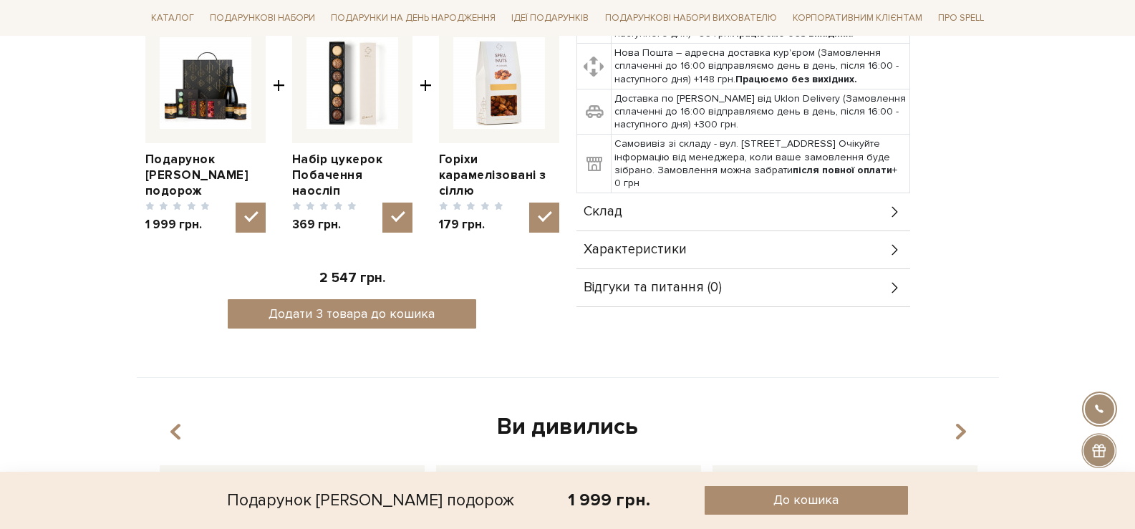
scroll to position [573, 0]
click at [737, 208] on div "Склад" at bounding box center [743, 211] width 334 height 37
click at [762, 220] on div "Склад" at bounding box center [743, 211] width 334 height 37
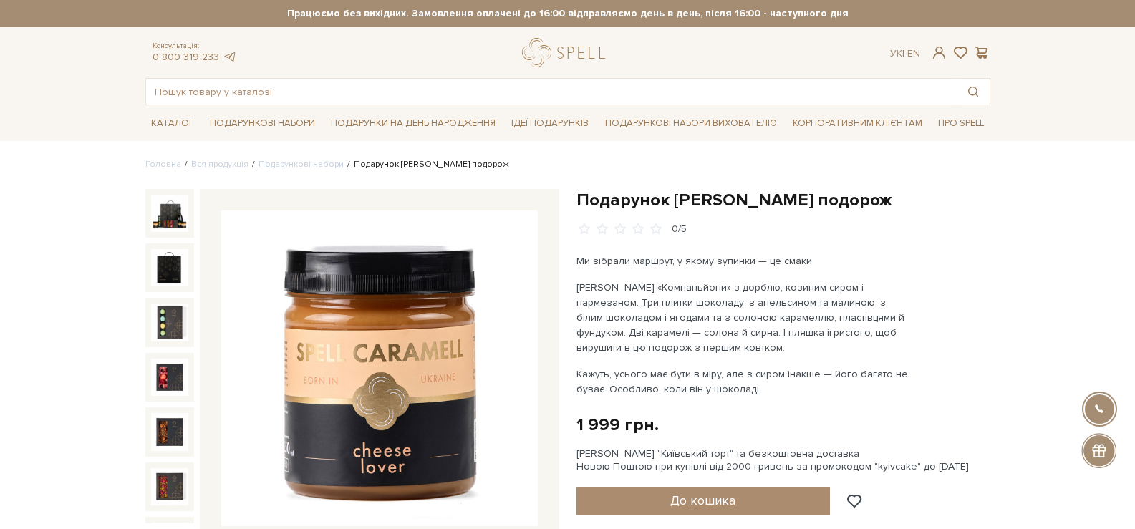
drag, startPoint x: 593, startPoint y: 105, endPoint x: 591, endPoint y: 93, distance: 12.3
click at [591, 88] on input "text" at bounding box center [551, 92] width 810 height 26
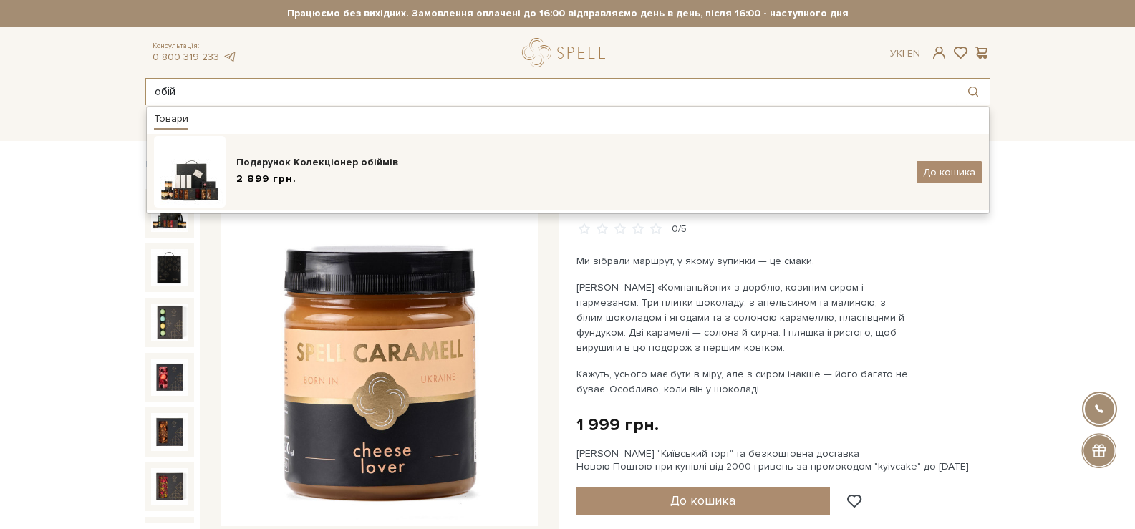
type input "обій"
click at [462, 151] on div "Подарунок Колекціонер обіймів 2 899 грн. До кошика" at bounding box center [567, 172] width 827 height 72
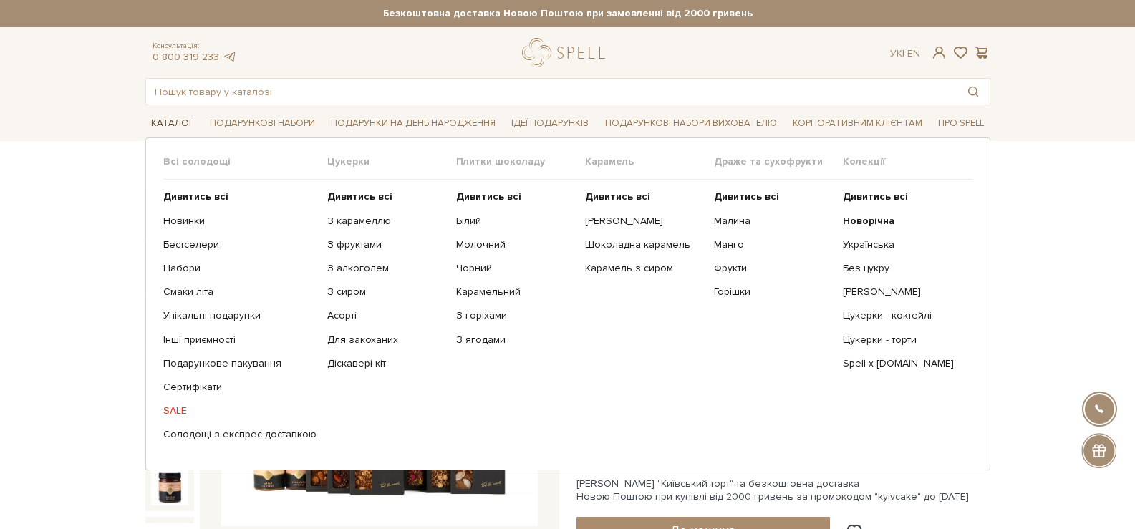
click at [178, 120] on link "Каталог" at bounding box center [172, 123] width 54 height 22
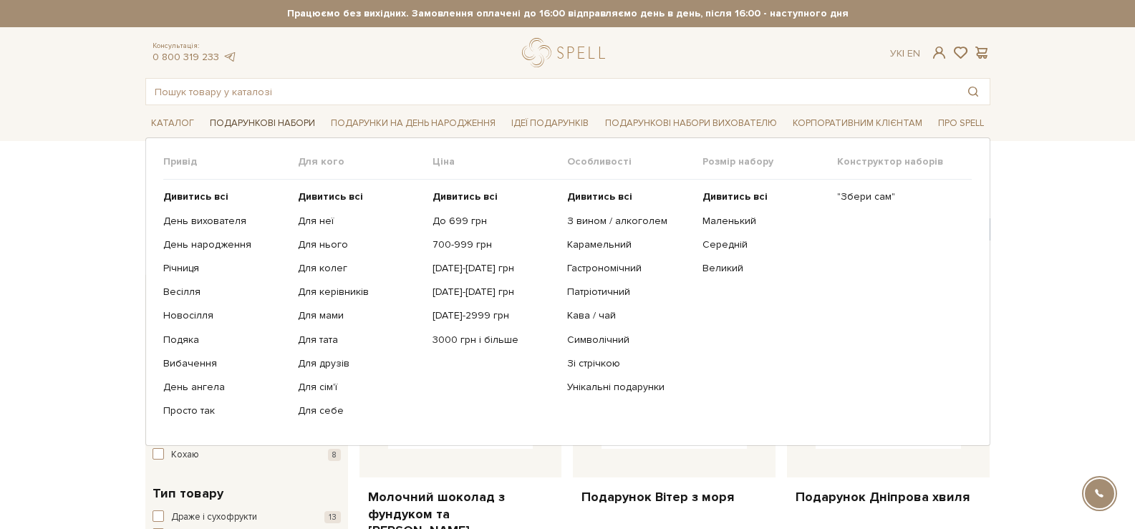
click at [271, 115] on link "Подарункові набори" at bounding box center [262, 123] width 117 height 22
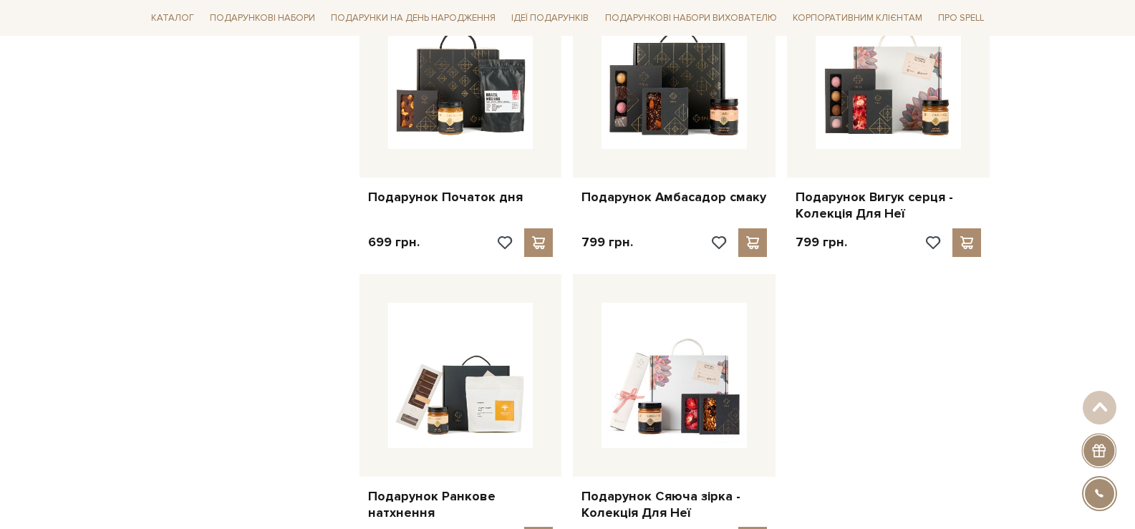
scroll to position [1790, 0]
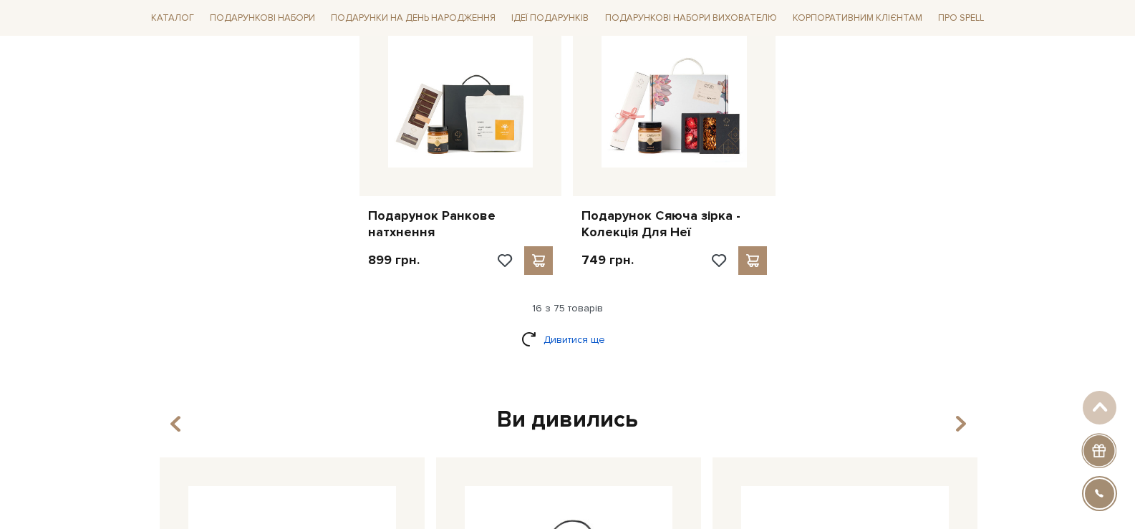
click at [601, 330] on link "Дивитися ще" at bounding box center [567, 339] width 93 height 25
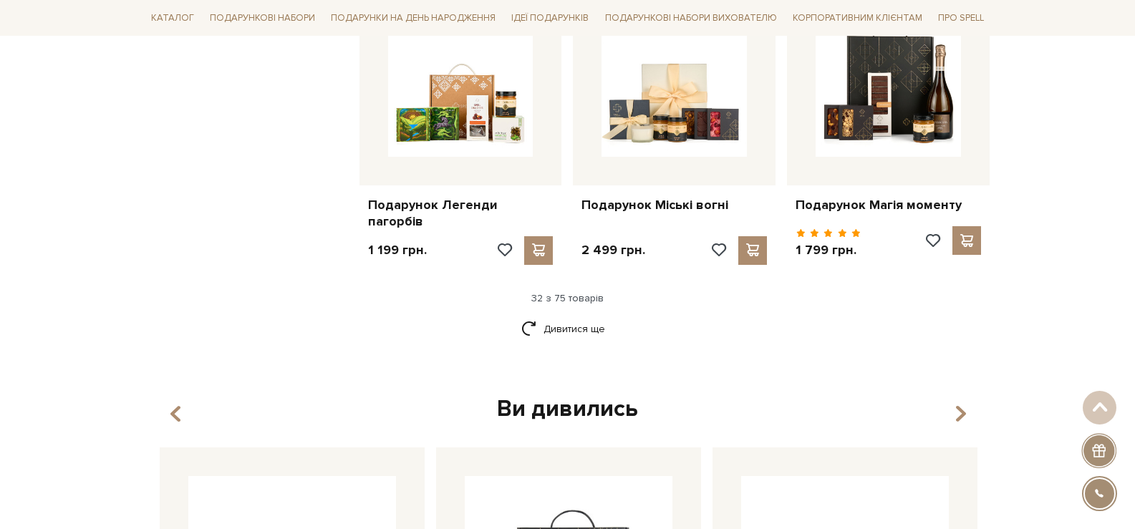
scroll to position [3293, 0]
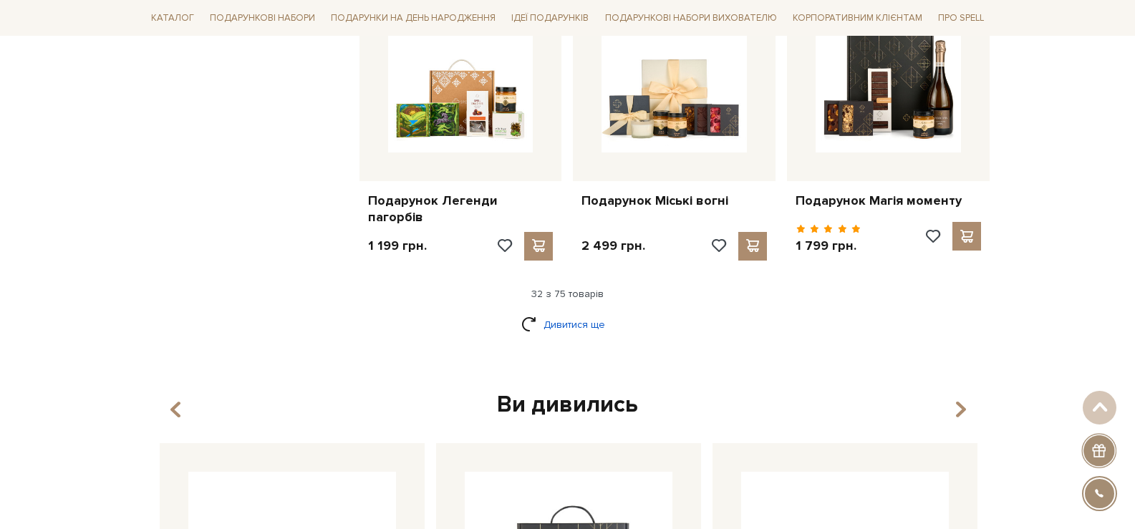
click at [570, 322] on link "Дивитися ще" at bounding box center [567, 324] width 93 height 25
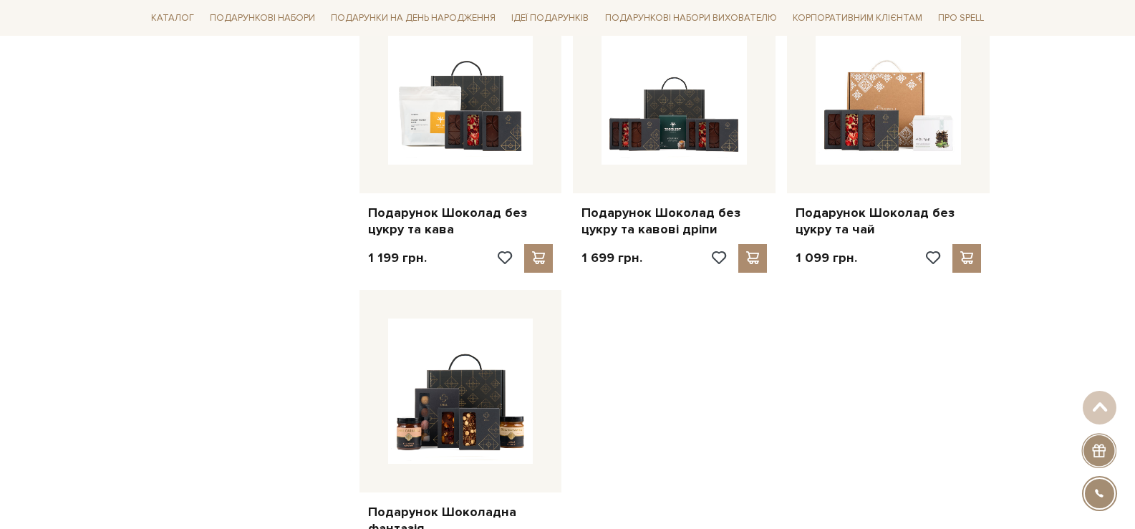
scroll to position [5154, 0]
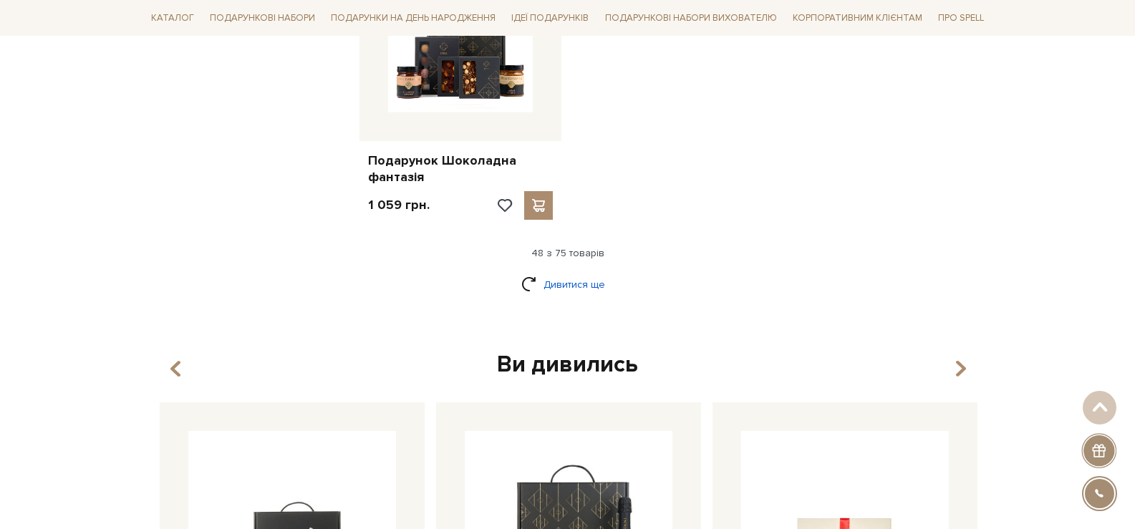
click at [587, 272] on link "Дивитися ще" at bounding box center [567, 284] width 93 height 25
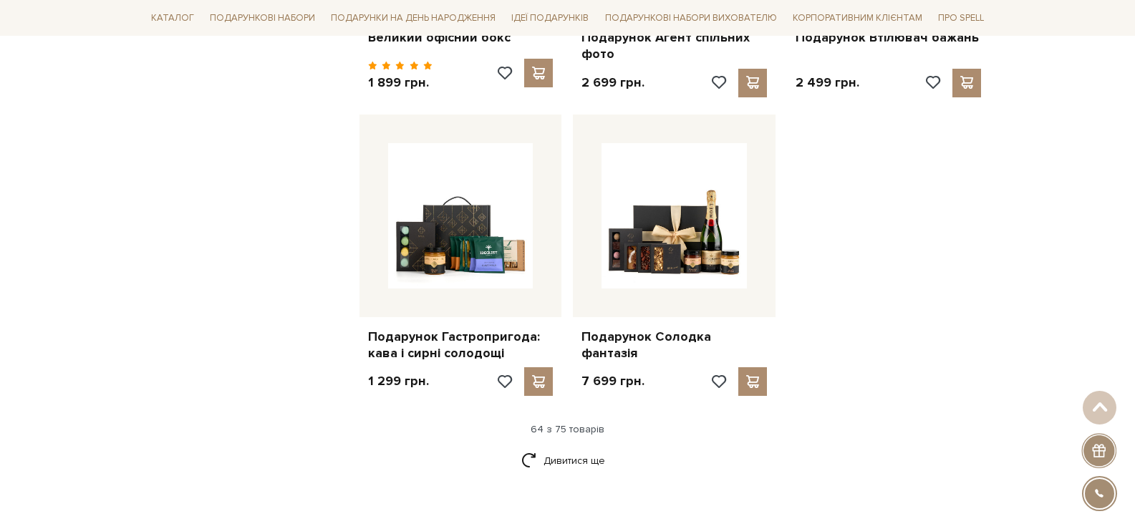
scroll to position [6586, 0]
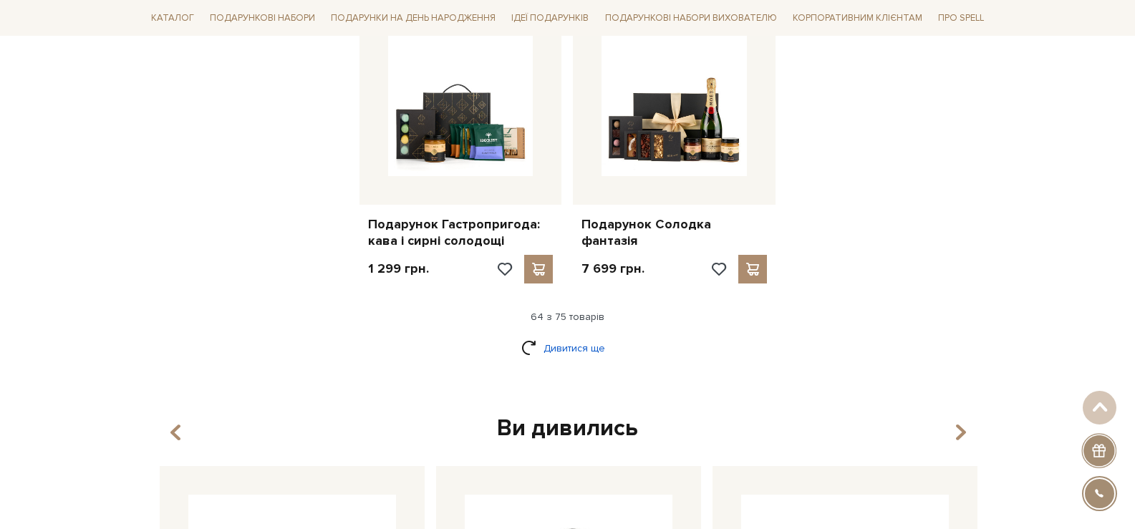
click at [591, 336] on link "Дивитися ще" at bounding box center [567, 348] width 93 height 25
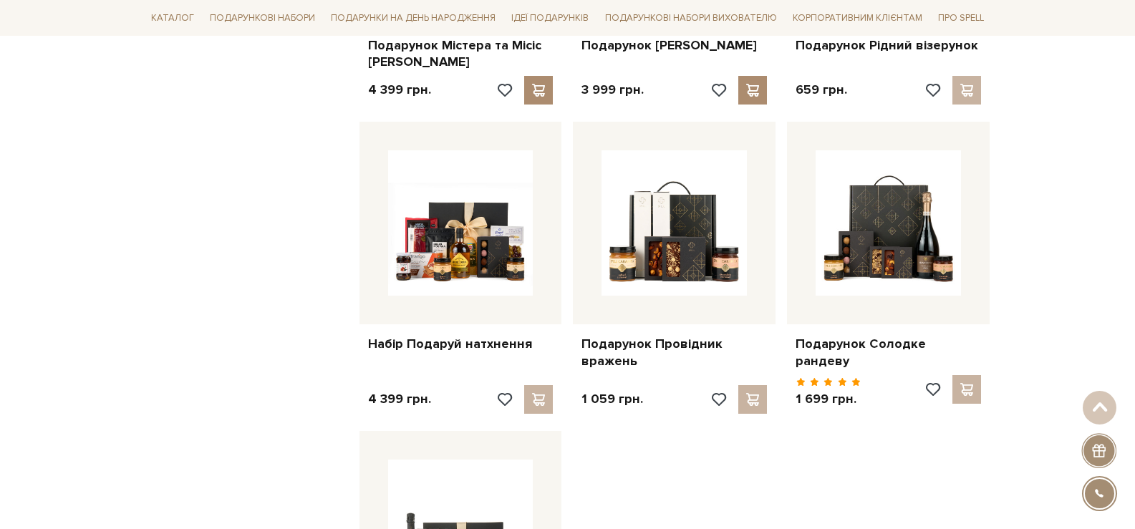
scroll to position [7588, 0]
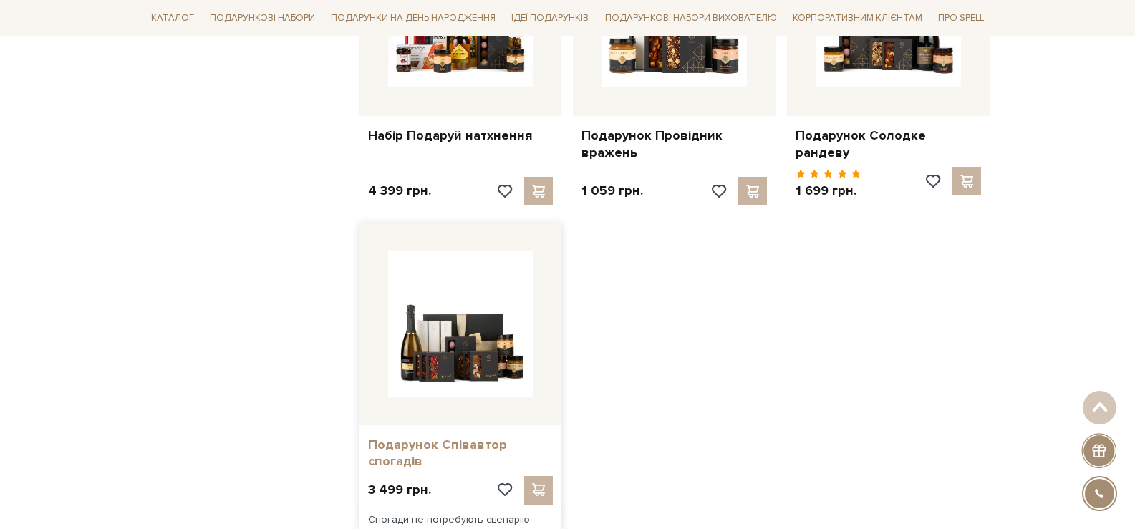
click at [432, 437] on link "Подарунок Співавтор спогадів" at bounding box center [460, 454] width 185 height 34
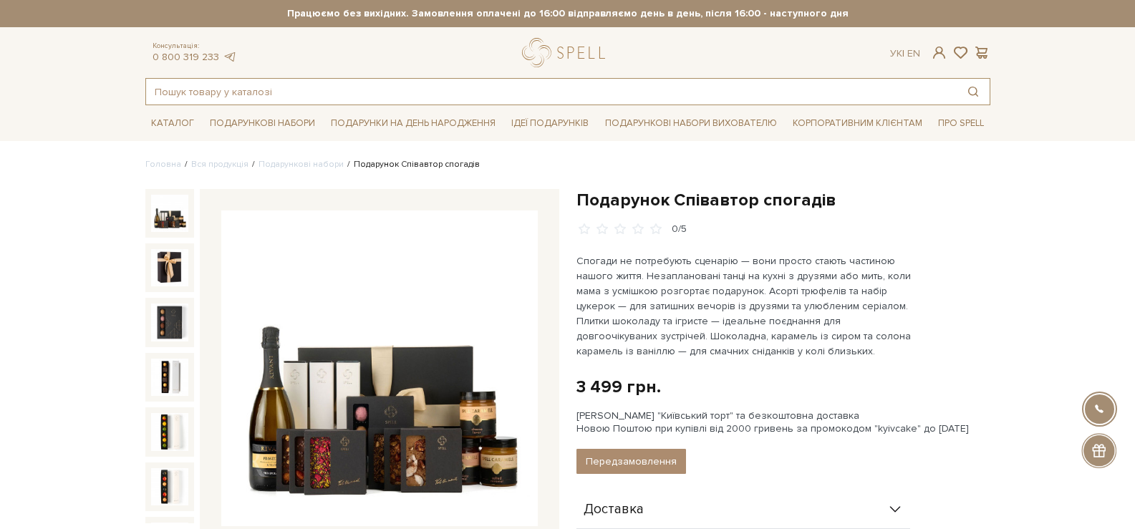
click at [354, 94] on input "text" at bounding box center [551, 92] width 810 height 26
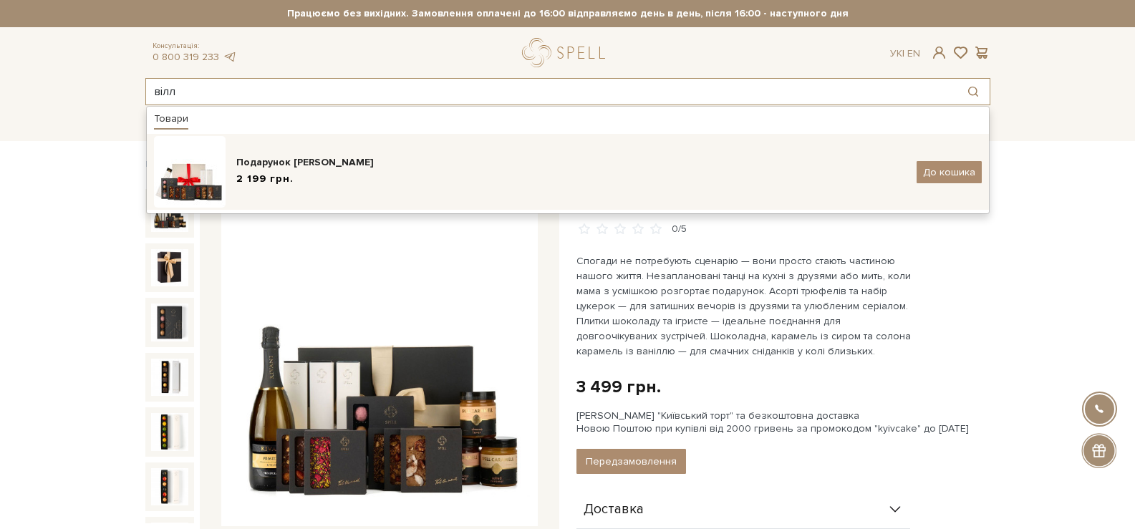
type input "вілл"
click at [321, 169] on div "Подарунок [PERSON_NAME]" at bounding box center [570, 162] width 669 height 14
